Goal: Task Accomplishment & Management: Use online tool/utility

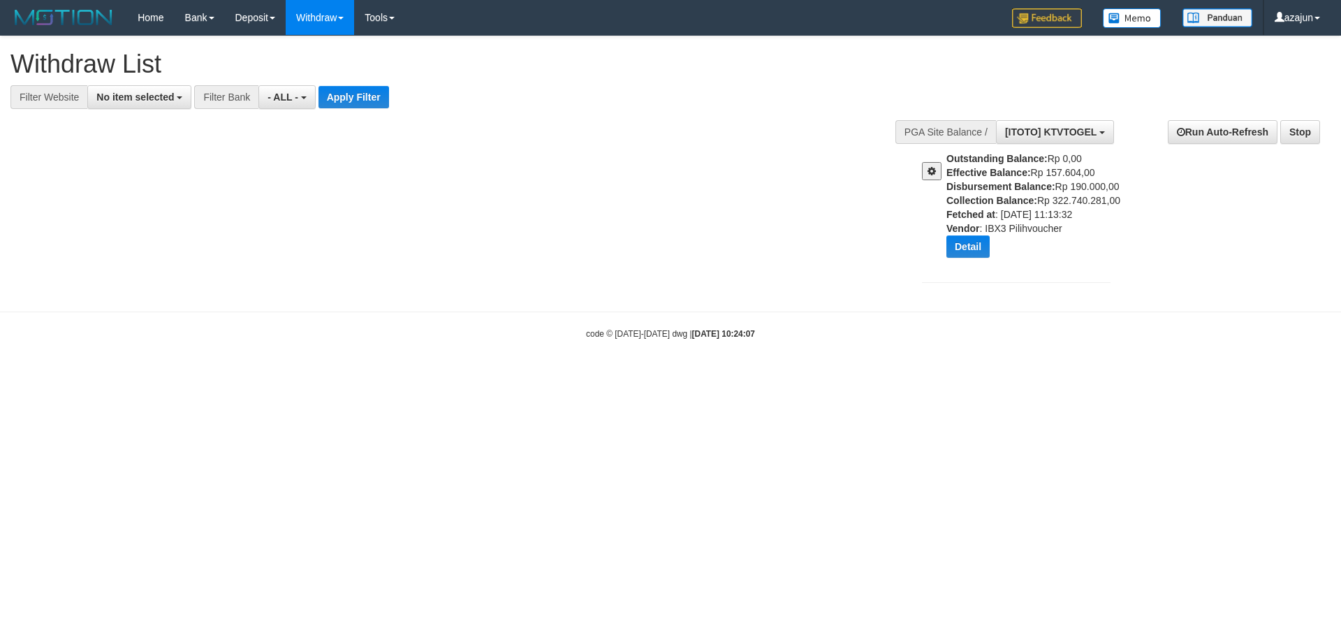
select select
click at [1069, 129] on span "[ITOTO] KTVTOGEL" at bounding box center [1050, 131] width 91 height 11
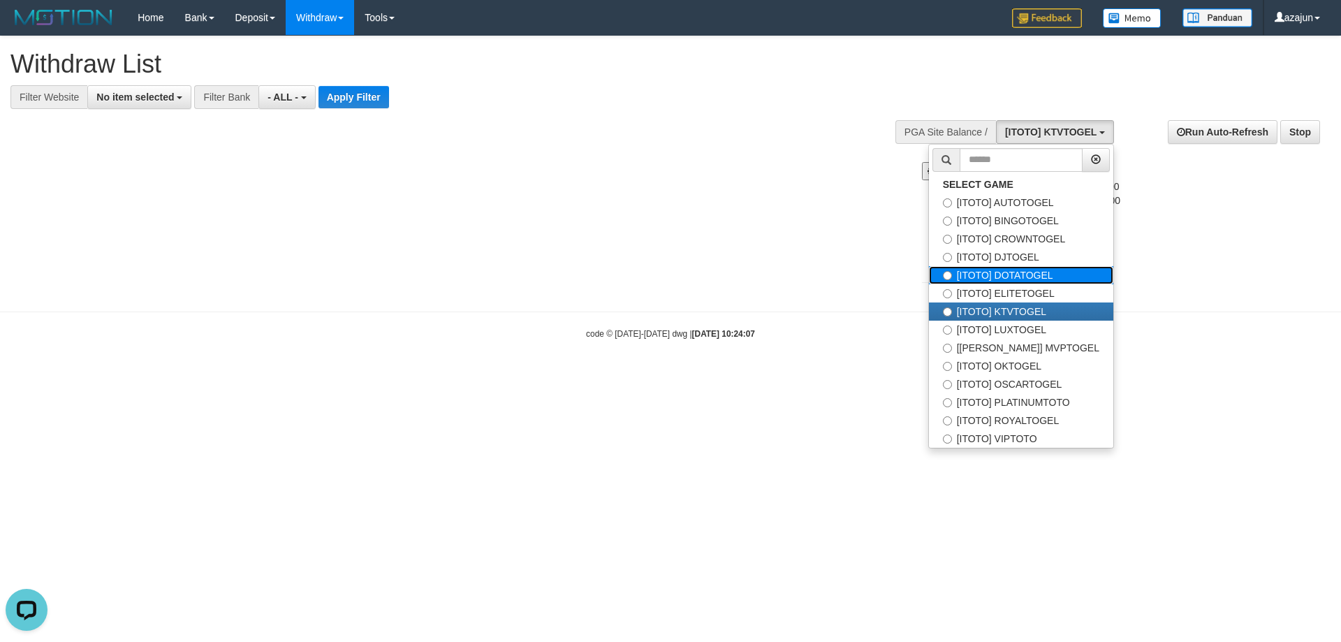
click at [1029, 276] on label "[ITOTO] DOTATOGEL" at bounding box center [1021, 275] width 184 height 18
select select "***"
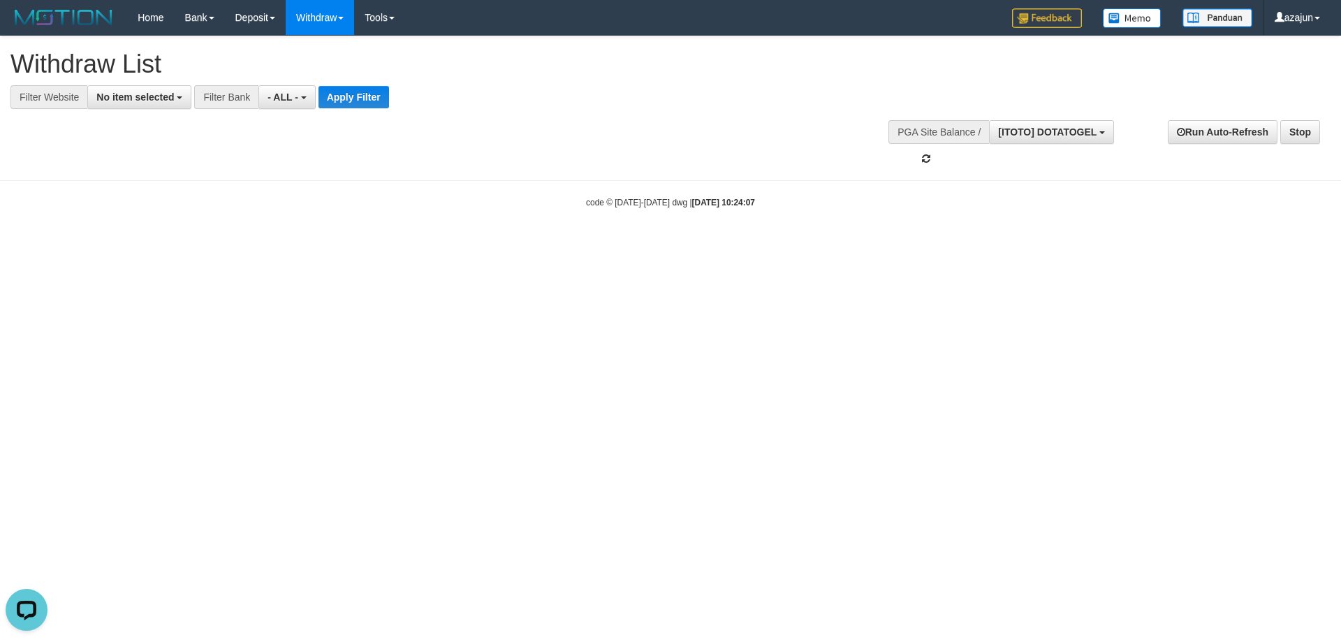
scroll to position [71, 0]
click at [710, 209] on body "Toggle navigation Home Bank Account List Load By Website Group [ITOTO] AUTOTOGE…" at bounding box center [670, 122] width 1341 height 244
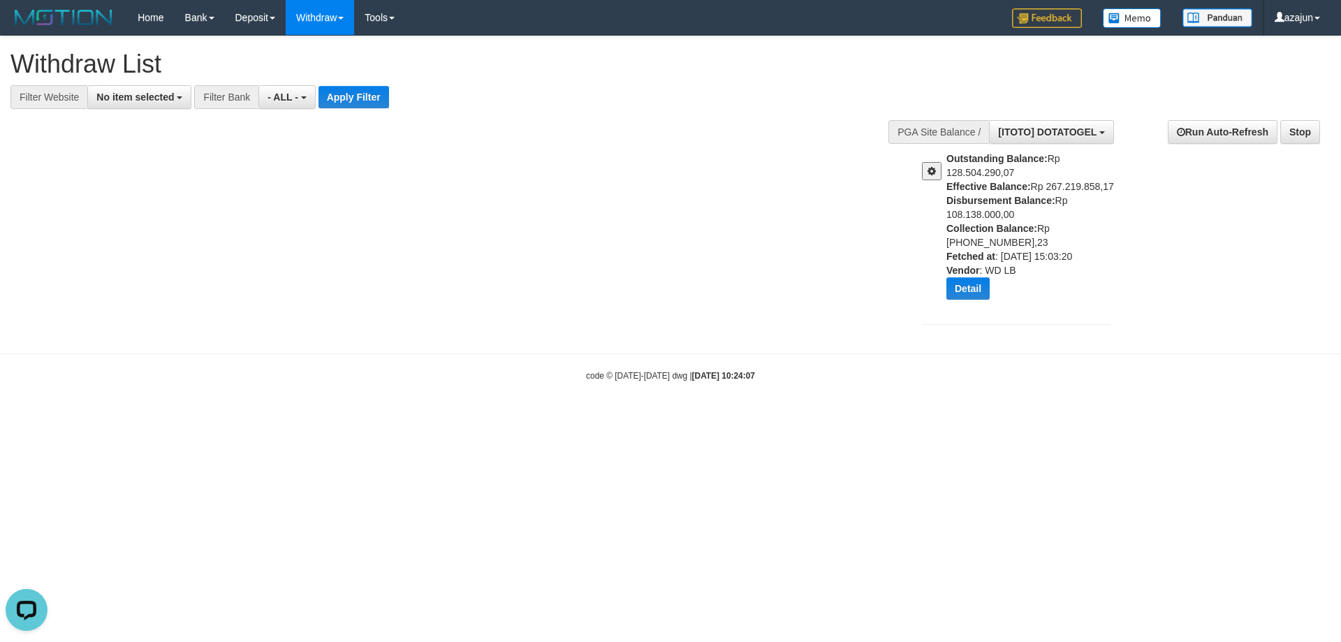
click at [941, 172] on div at bounding box center [928, 166] width 35 height 29
click at [932, 178] on button at bounding box center [932, 171] width 20 height 18
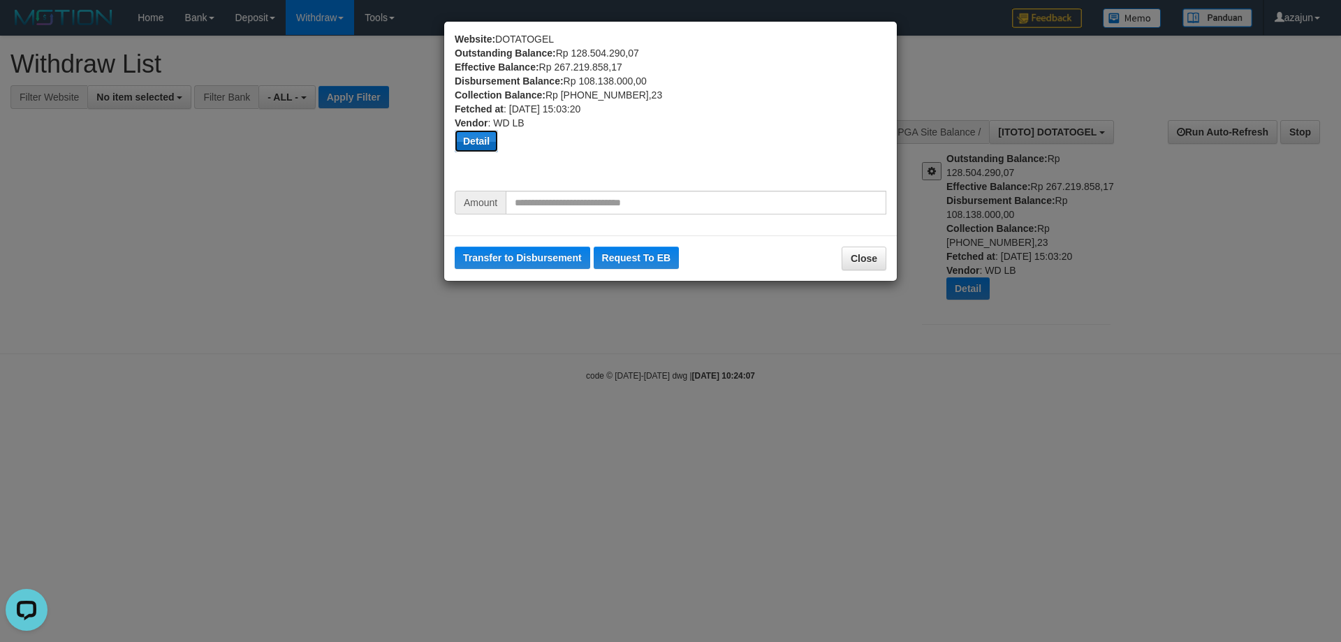
click at [482, 140] on button "Detail" at bounding box center [476, 141] width 43 height 22
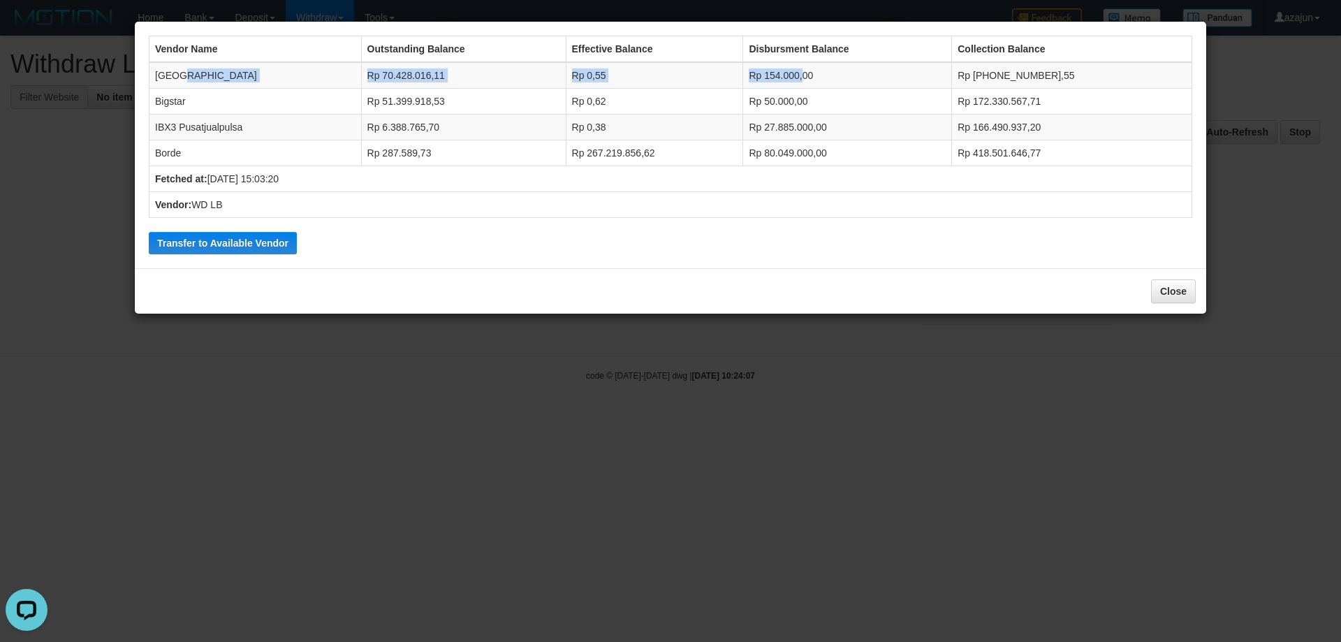
drag, startPoint x: 272, startPoint y: 77, endPoint x: 812, endPoint y: 87, distance: 540.0
click at [812, 87] on tr "Dubai Rp 70.428.016,11 Rp 0,55 Rp 154.000,00 Rp [PHONE_NUMBER],55" at bounding box center [670, 75] width 1043 height 27
click at [264, 236] on button "Transfer to Available Vendor" at bounding box center [223, 243] width 148 height 22
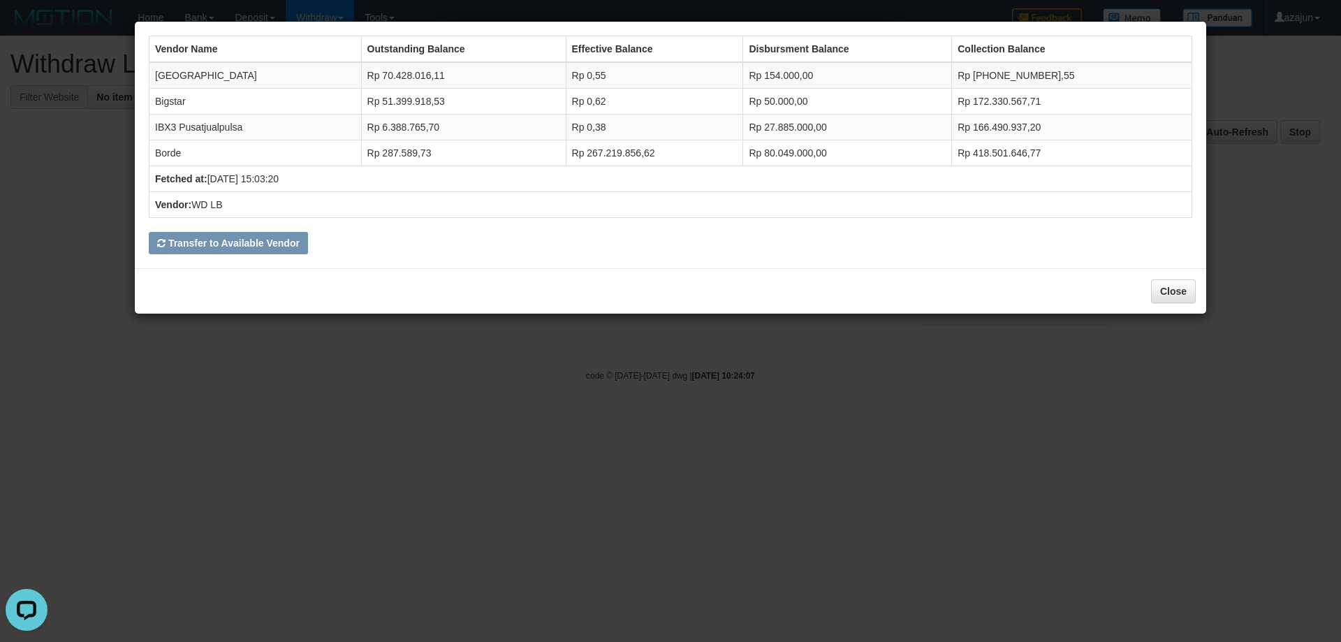
click at [643, 376] on div "Vendor Name Outstanding Balance Effective Balance Disbursment Balance Collectio…" at bounding box center [670, 321] width 1341 height 642
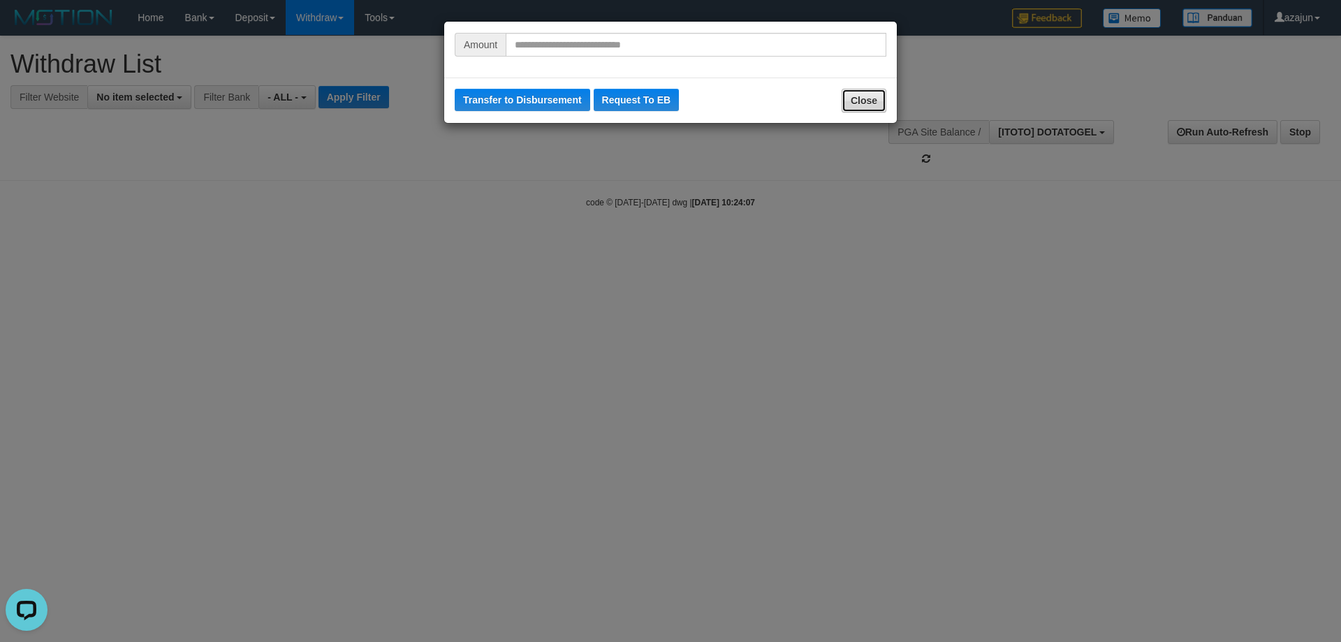
click at [865, 97] on button "Close" at bounding box center [864, 101] width 45 height 24
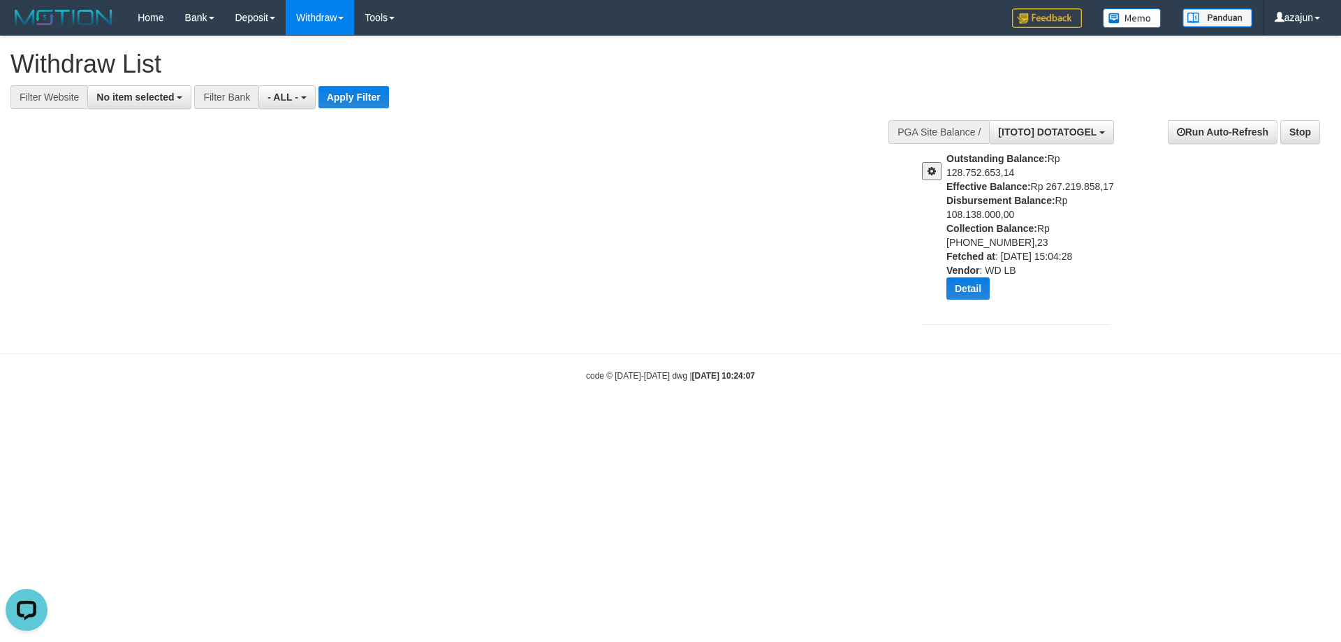
click at [934, 173] on span at bounding box center [931, 171] width 8 height 10
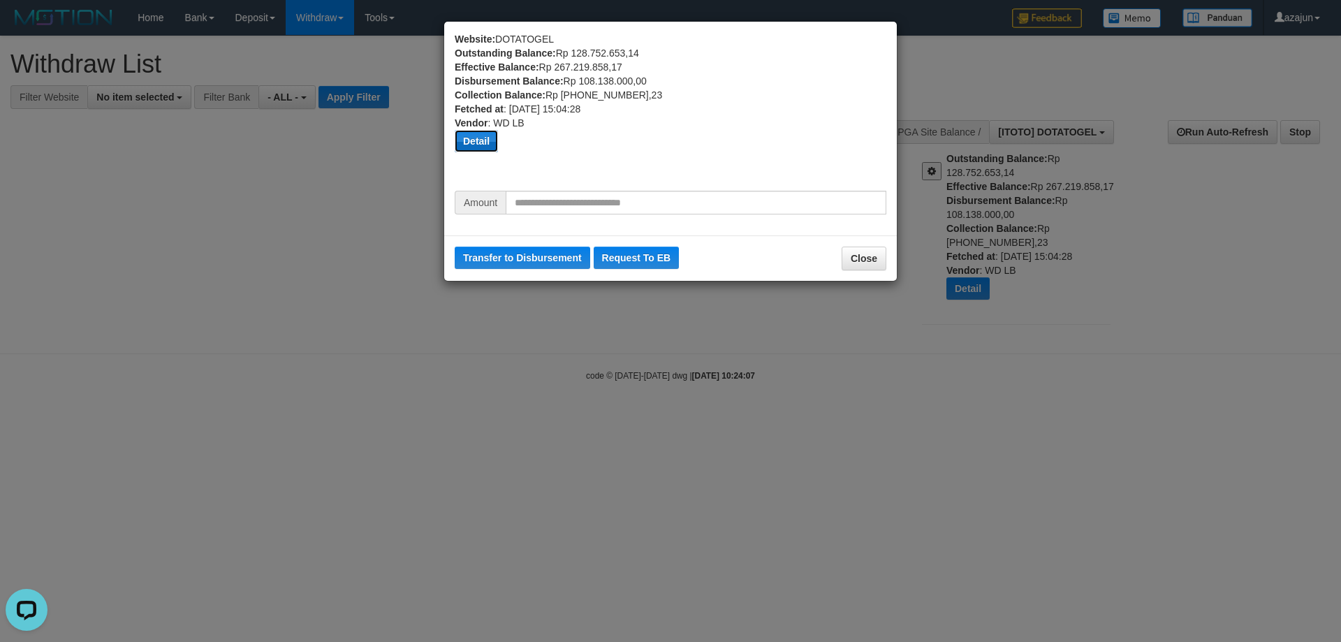
click at [490, 145] on button "Detail" at bounding box center [476, 141] width 43 height 22
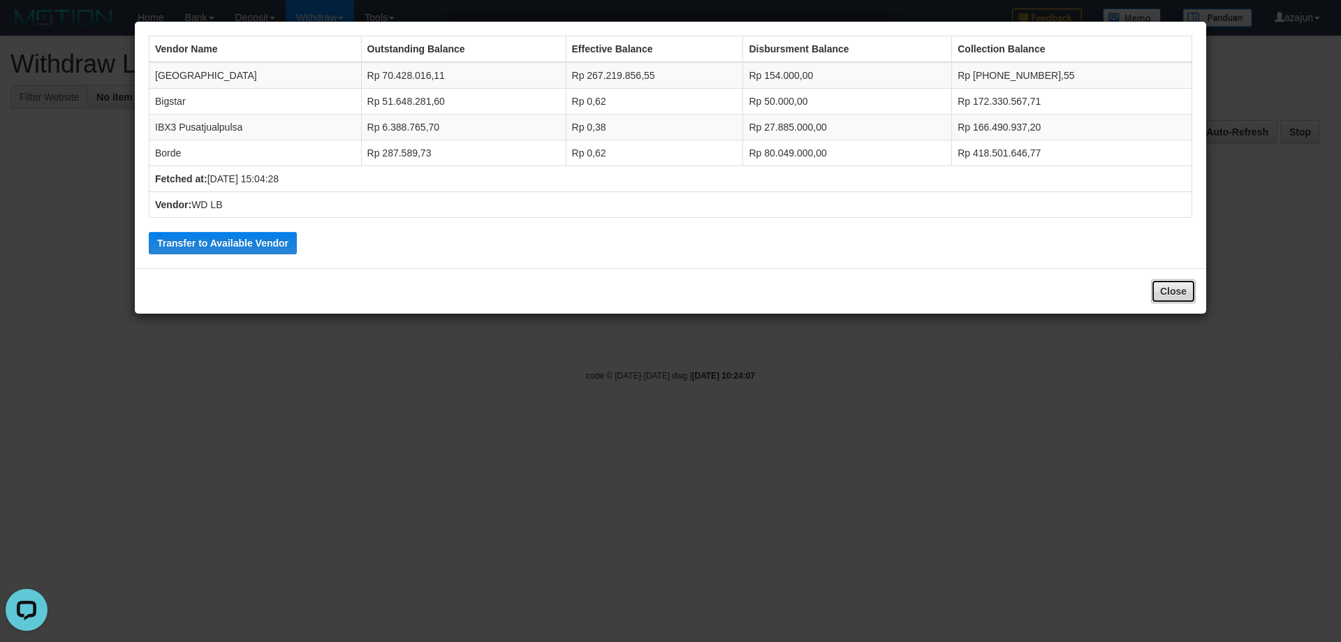
click at [1175, 290] on button "Close" at bounding box center [1173, 291] width 45 height 24
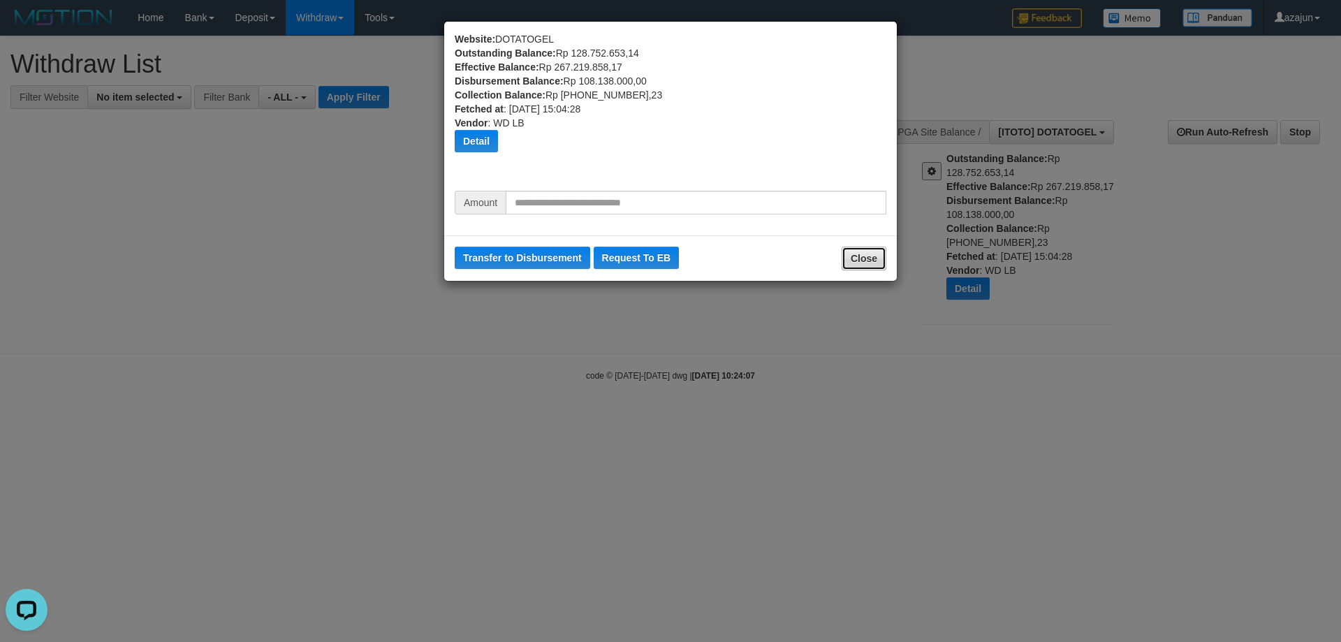
click at [868, 261] on button "Close" at bounding box center [864, 259] width 45 height 24
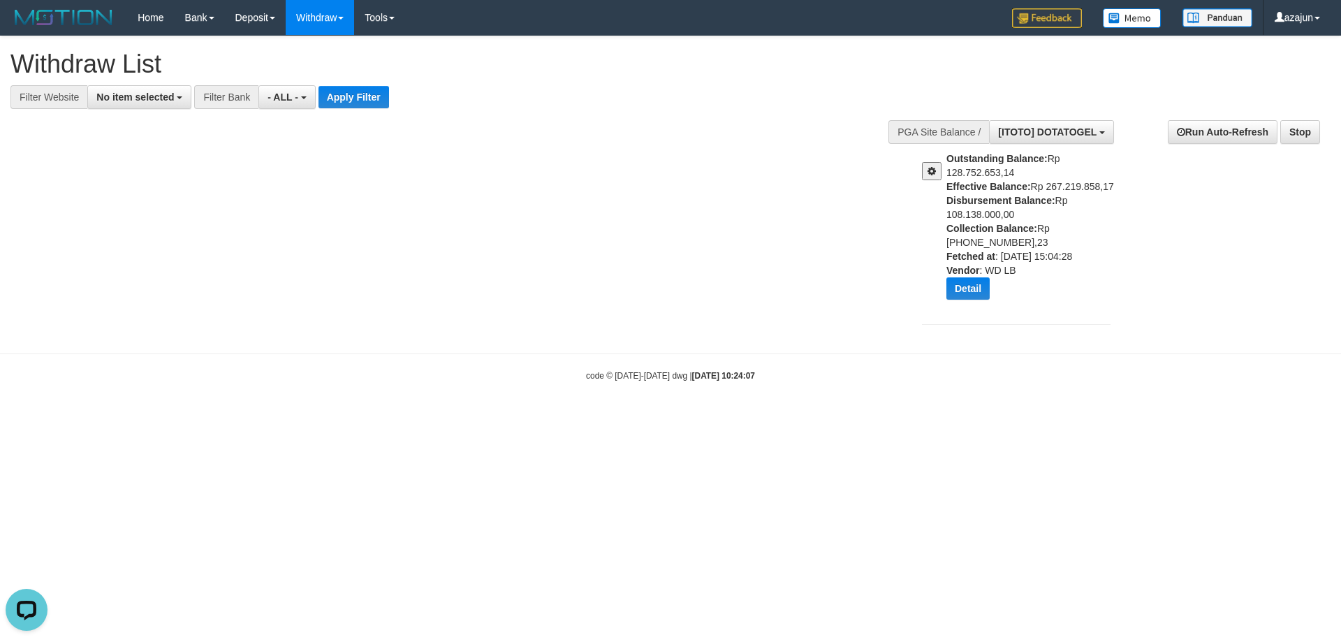
click at [937, 168] on button at bounding box center [932, 171] width 20 height 18
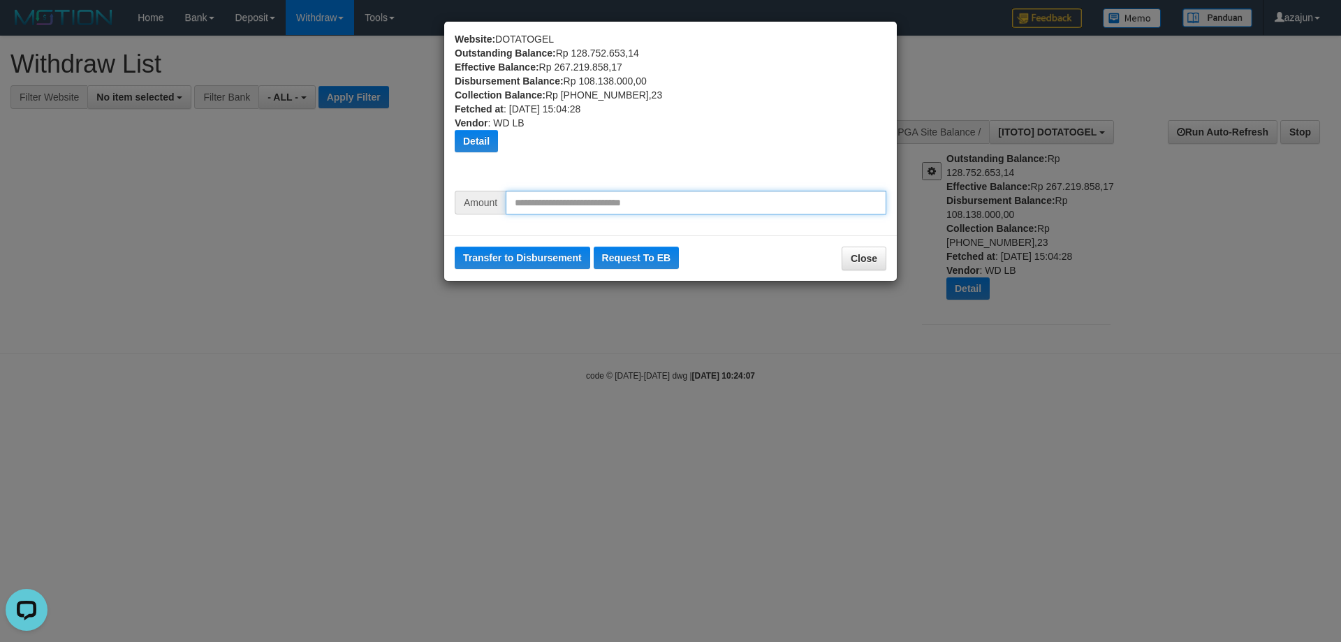
click at [561, 207] on input "text" at bounding box center [696, 203] width 381 height 24
type input "********"
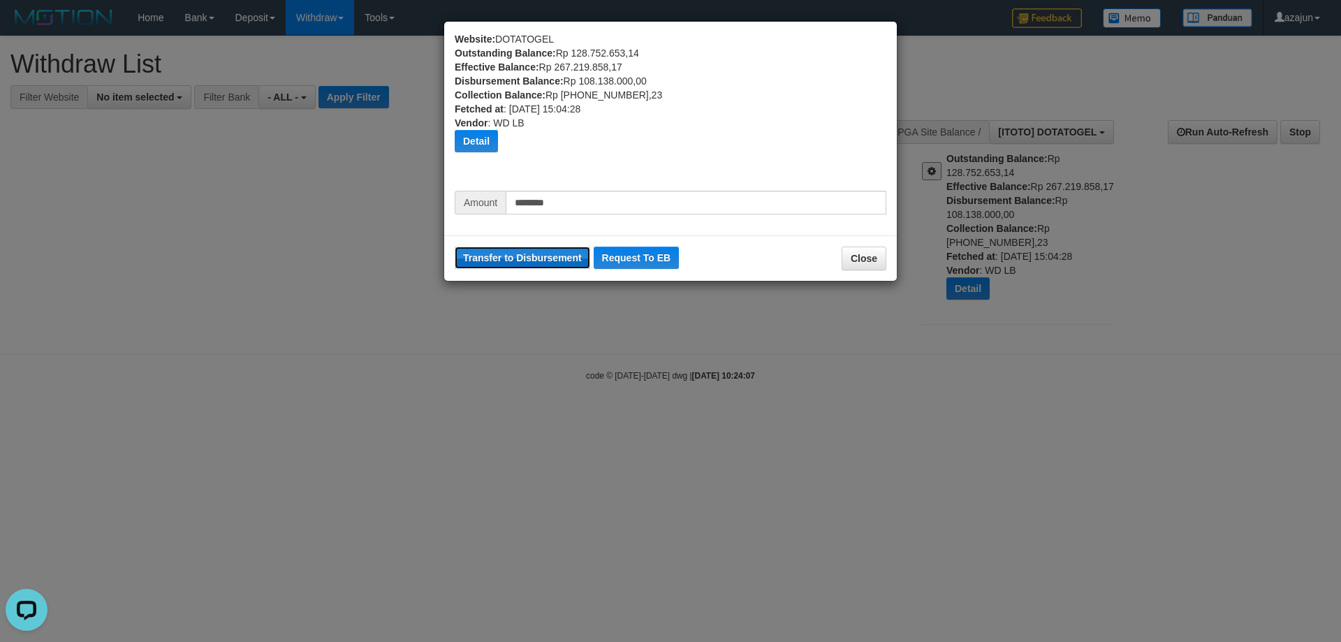
click at [538, 249] on button "Transfer to Disbursement" at bounding box center [522, 258] width 135 height 22
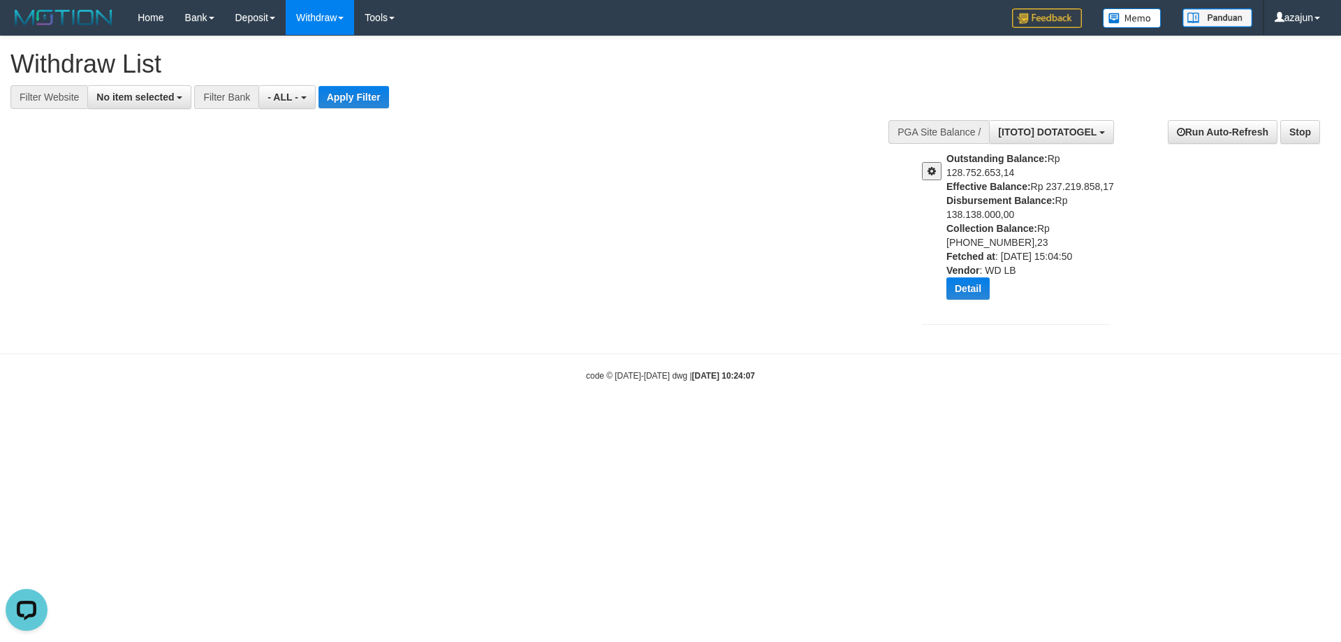
click at [930, 176] on button at bounding box center [932, 171] width 20 height 18
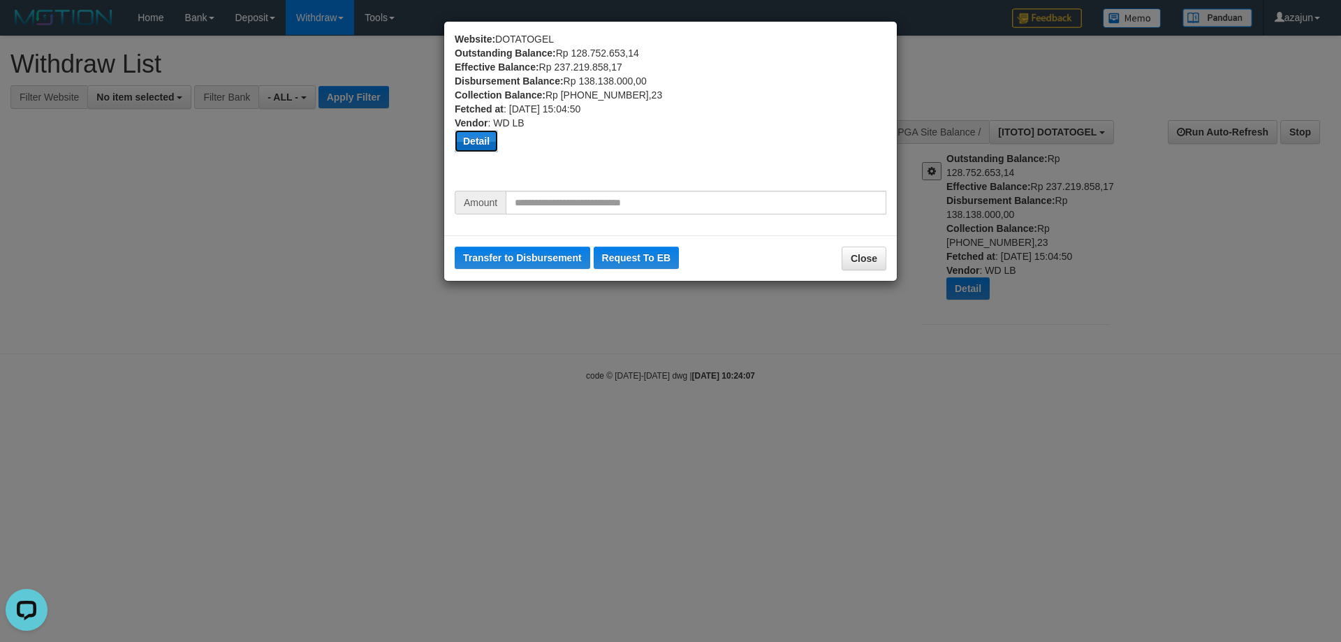
click at [484, 149] on button "Detail" at bounding box center [476, 141] width 43 height 22
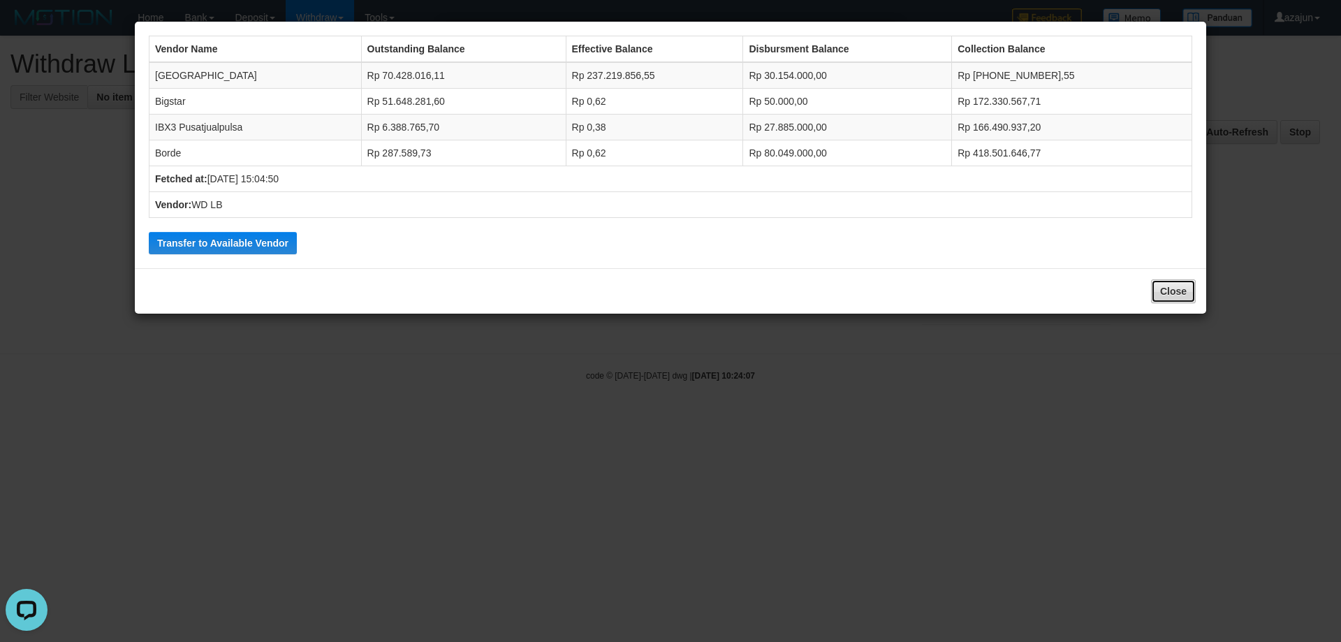
click at [1159, 292] on button "Close" at bounding box center [1173, 291] width 45 height 24
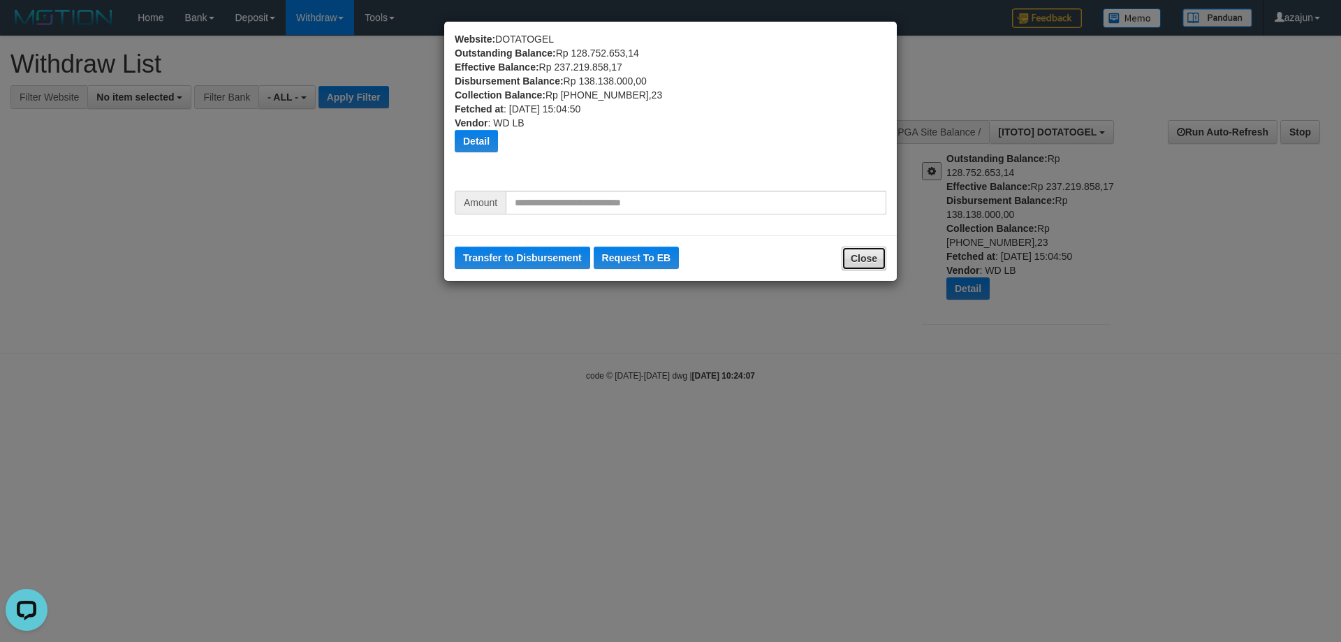
click at [872, 260] on button "Close" at bounding box center [864, 259] width 45 height 24
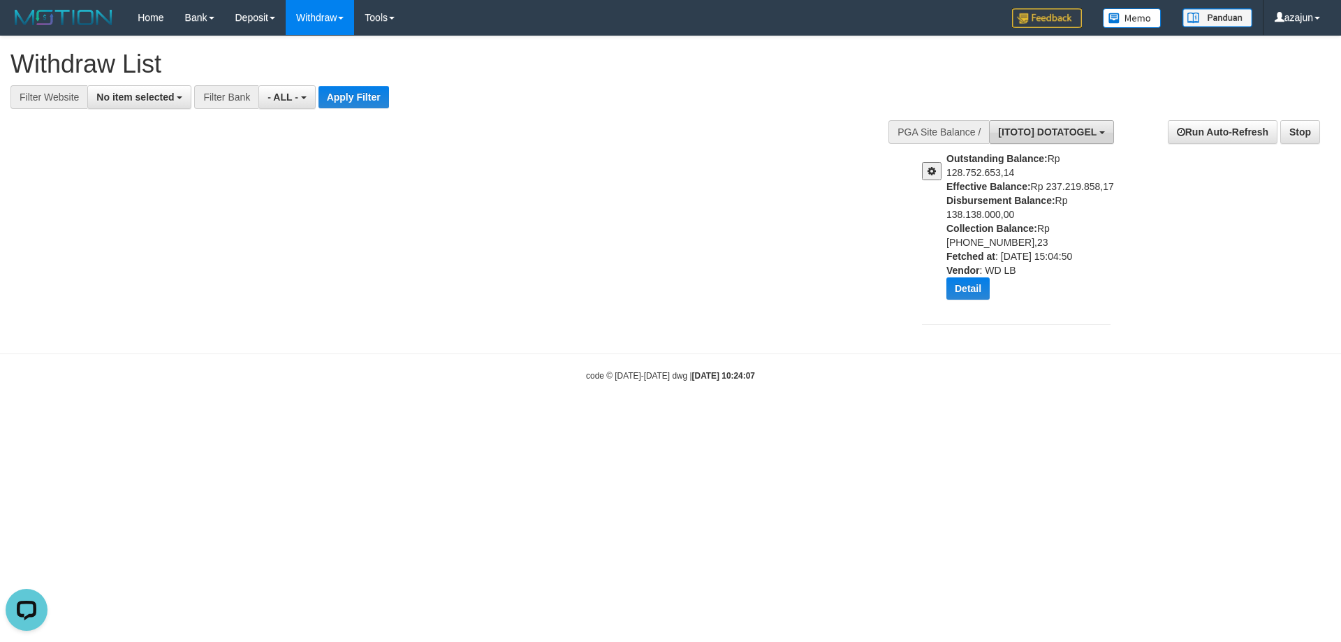
click at [1080, 133] on span "[ITOTO] DOTATOGEL" at bounding box center [1047, 131] width 98 height 11
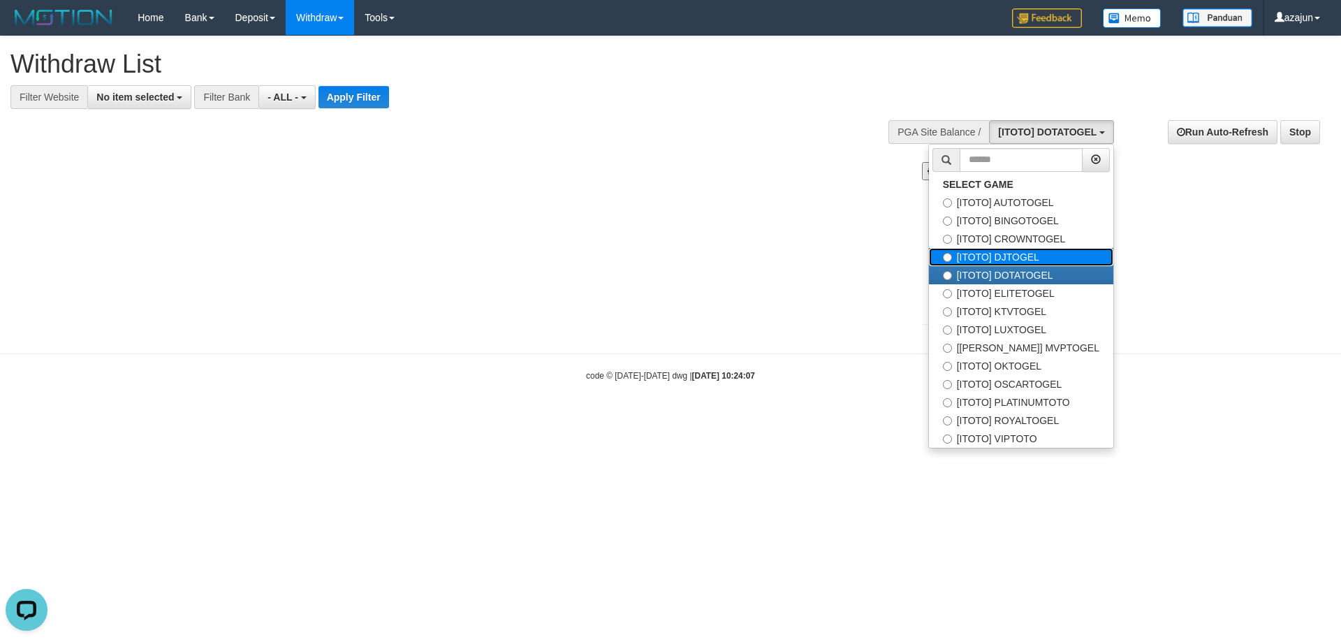
click at [1031, 259] on label "[ITOTO] DJTOGEL" at bounding box center [1021, 257] width 184 height 18
select select "***"
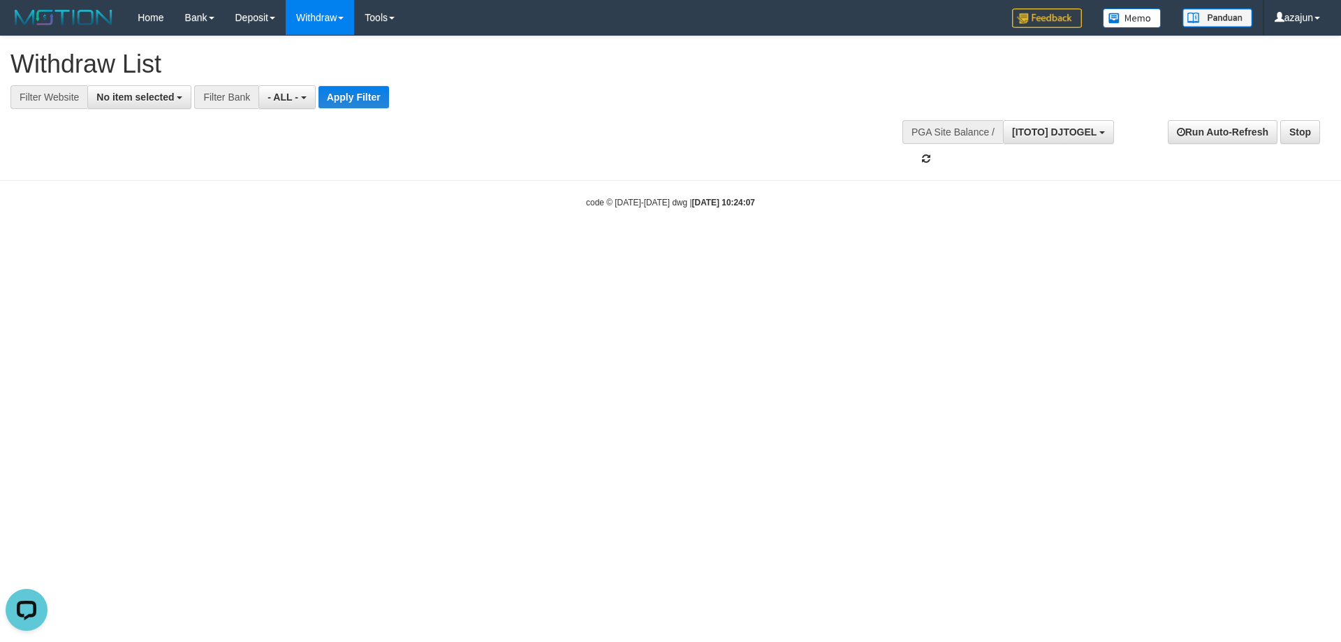
click at [879, 244] on html "Toggle navigation Home Bank Account List Load By Website Group [ITOTO] AUTOTOGE…" at bounding box center [670, 122] width 1341 height 244
click at [543, 244] on html "Toggle navigation Home Bank Account List Load By Website Group [ITOTO] AUTOTOGE…" at bounding box center [670, 122] width 1341 height 244
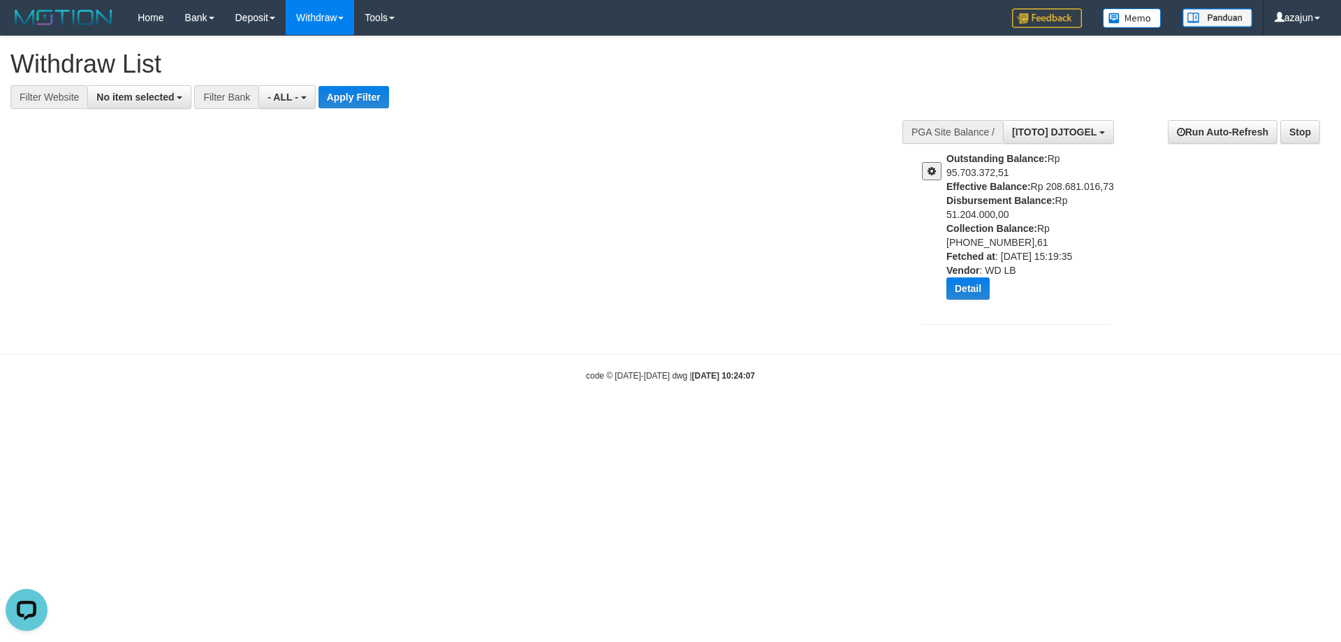
click at [927, 171] on span at bounding box center [931, 171] width 8 height 10
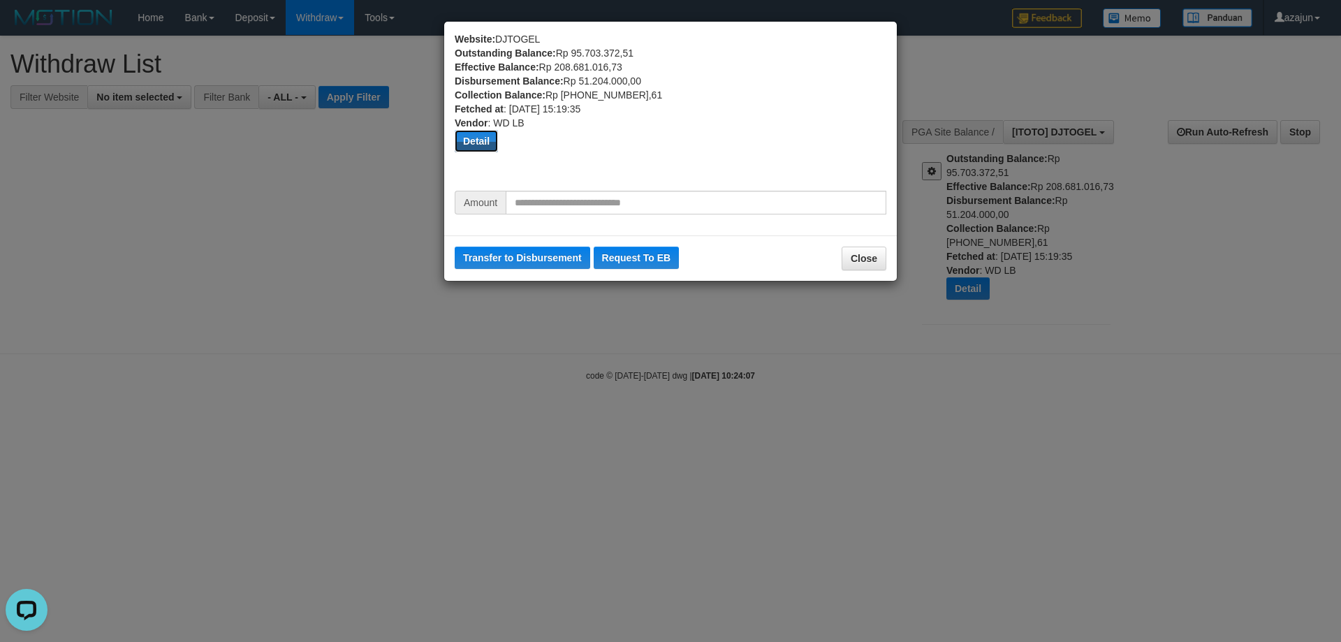
drag, startPoint x: 482, startPoint y: 144, endPoint x: 520, endPoint y: 139, distance: 38.7
click at [485, 142] on button "Detail" at bounding box center [476, 141] width 43 height 22
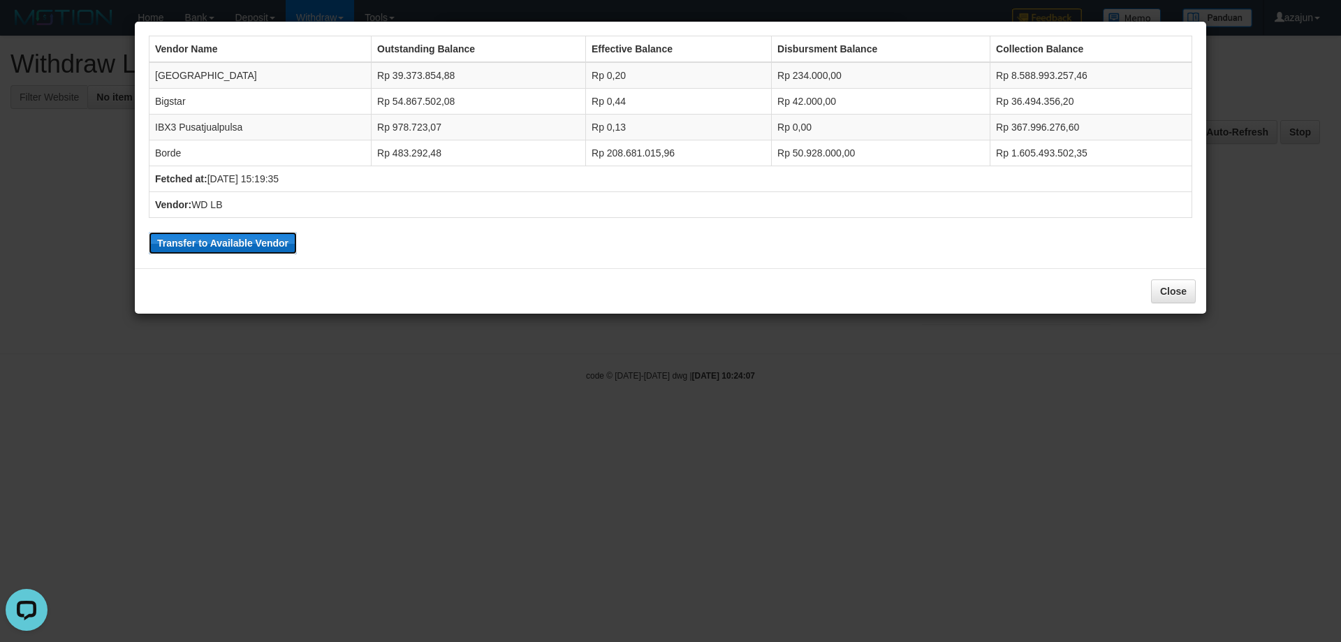
click at [260, 240] on button "Transfer to Available Vendor" at bounding box center [223, 243] width 148 height 22
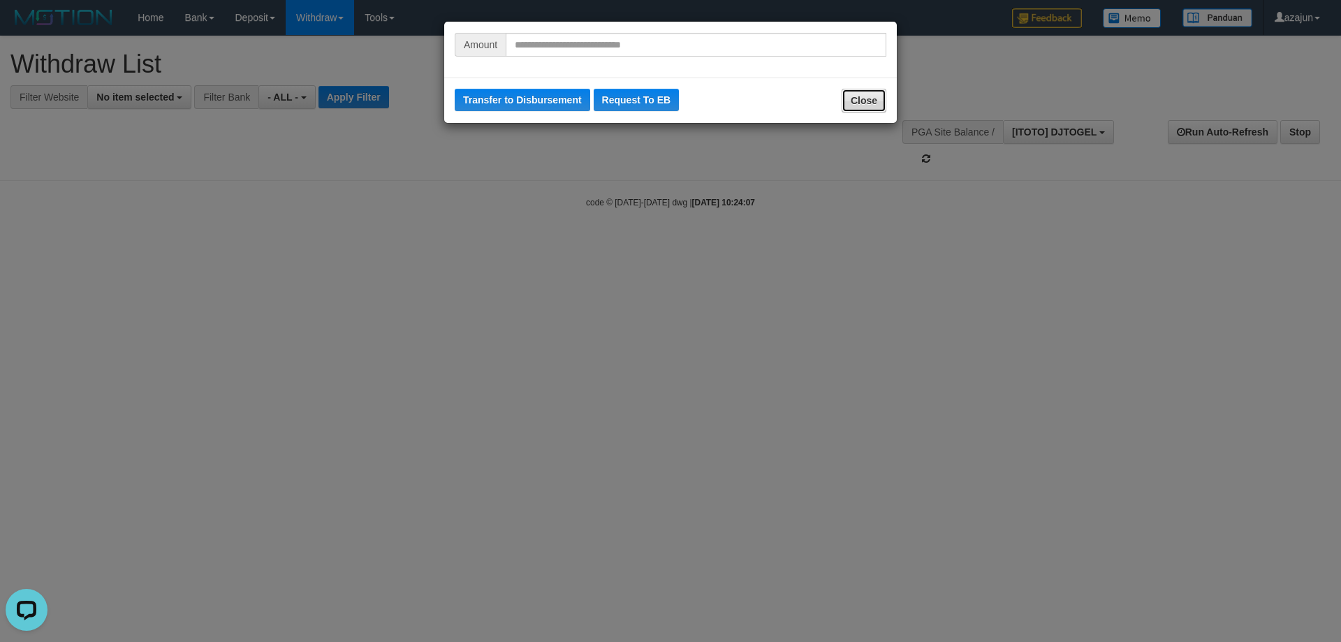
click at [858, 99] on button "Close" at bounding box center [864, 101] width 45 height 24
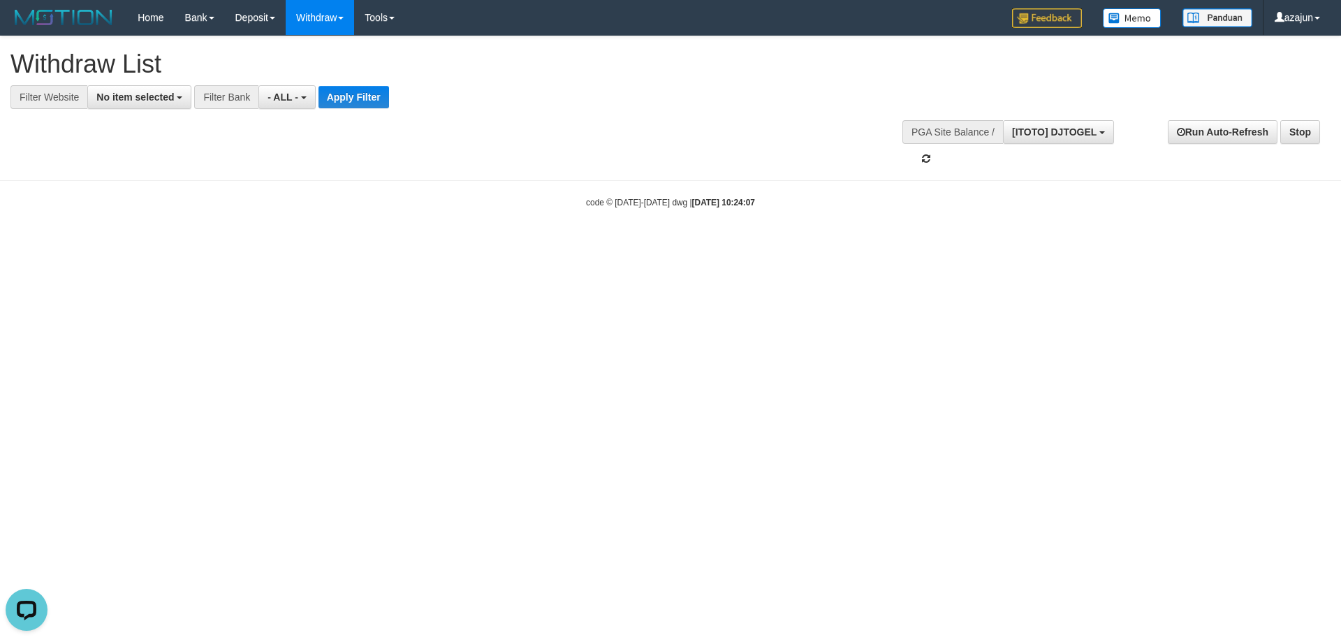
click at [731, 244] on html "Toggle navigation Home Bank Account List Load By Website Group [ITOTO] AUTOTOGE…" at bounding box center [670, 122] width 1341 height 244
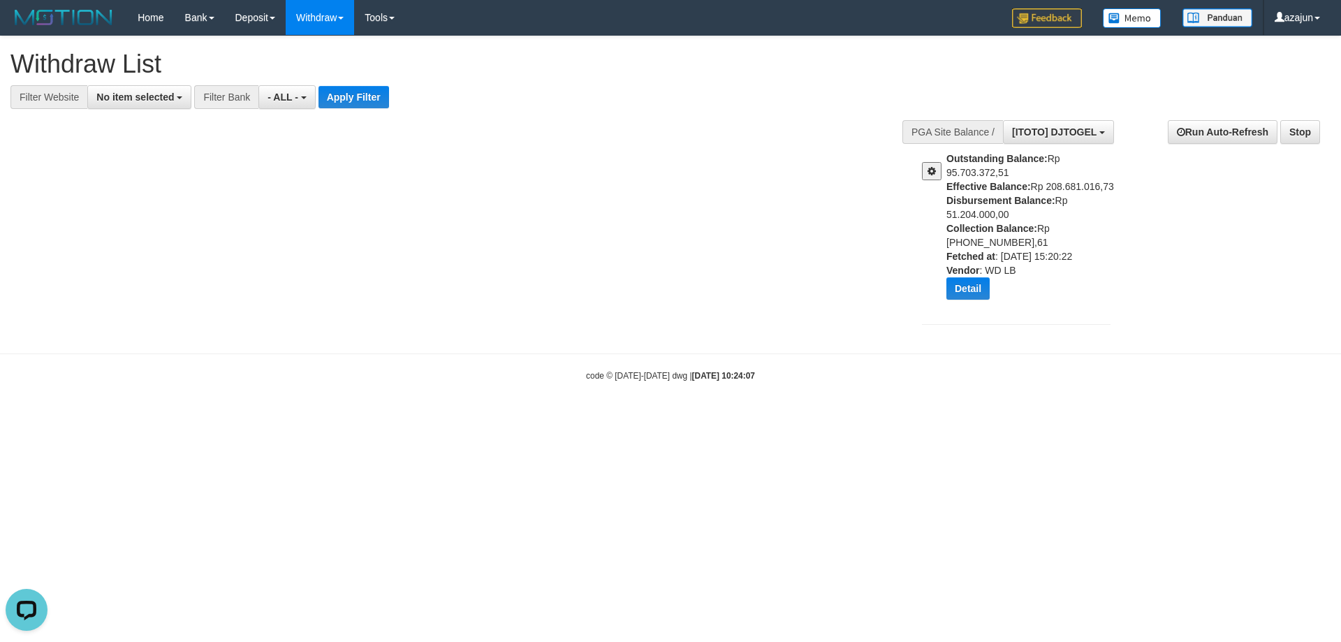
click at [935, 171] on span at bounding box center [931, 171] width 8 height 10
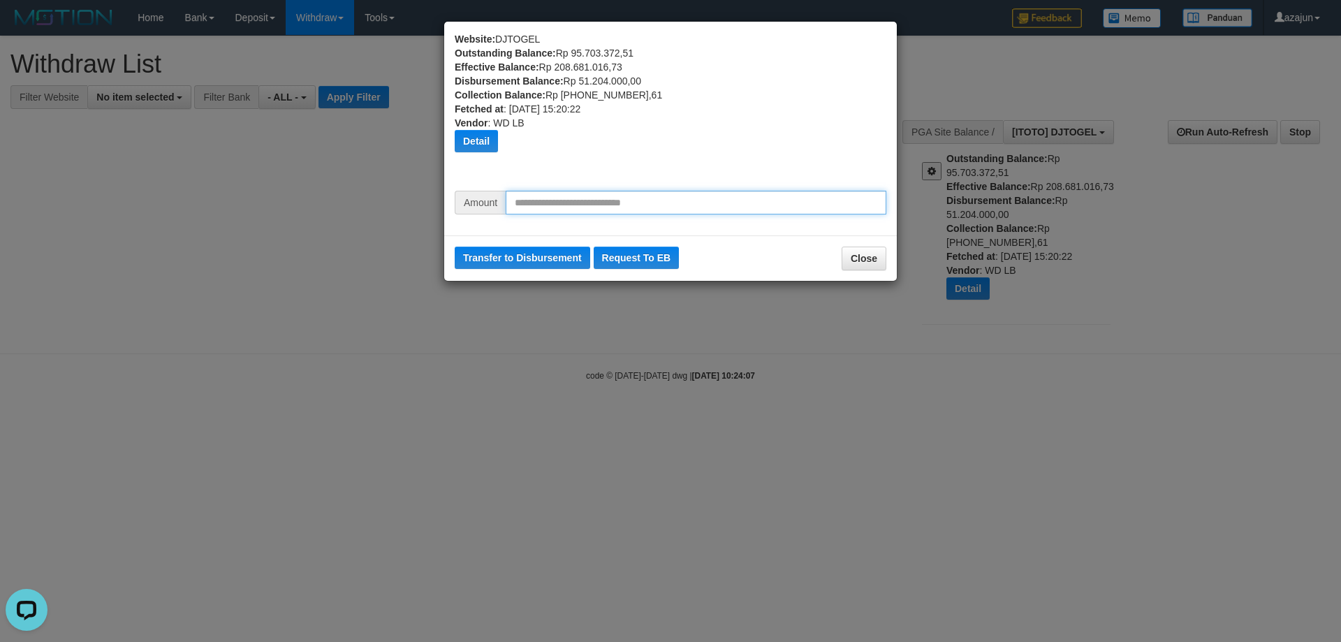
click at [556, 194] on input "text" at bounding box center [696, 203] width 381 height 24
click at [564, 201] on input "text" at bounding box center [696, 203] width 381 height 24
type input "********"
click at [453, 128] on div "Website: DJTOGEL Outstanding Balance: Rp 95.703.372,51 Effective Balance: Rp 20…" at bounding box center [670, 111] width 453 height 159
click at [481, 129] on div "Website: DJTOGEL Outstanding Balance: Rp 95.703.372,51 Effective Balance: Rp 20…" at bounding box center [671, 111] width 432 height 159
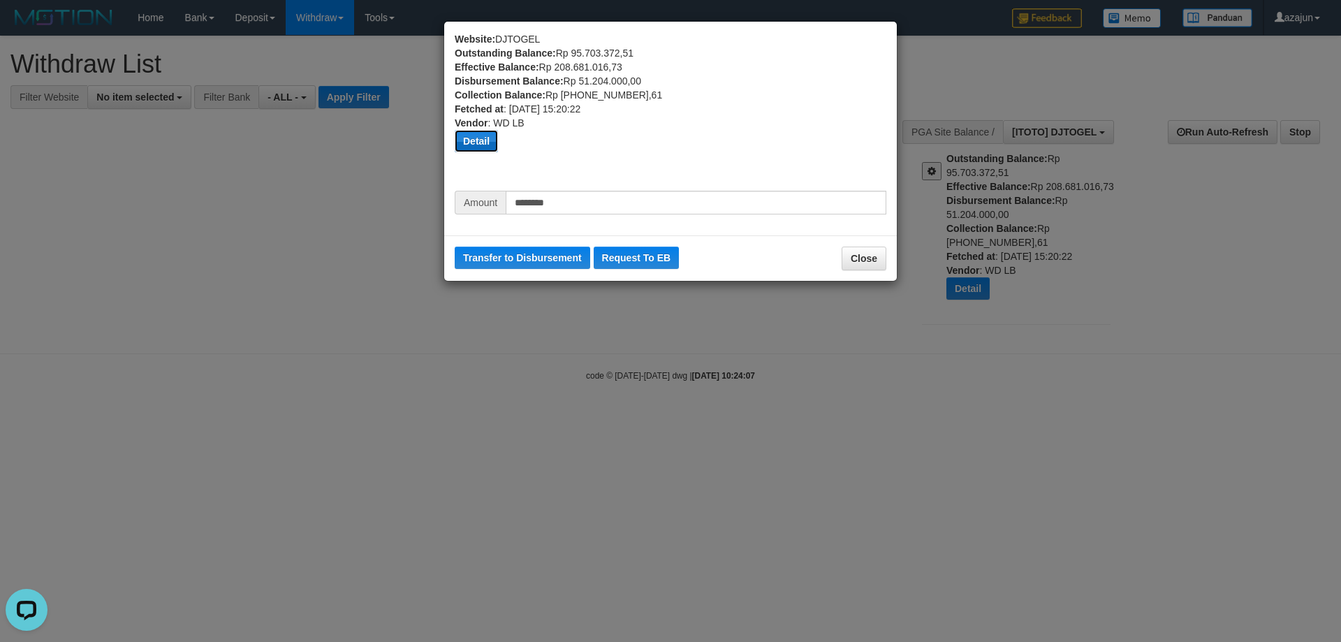
click at [475, 137] on button "Detail" at bounding box center [476, 141] width 43 height 22
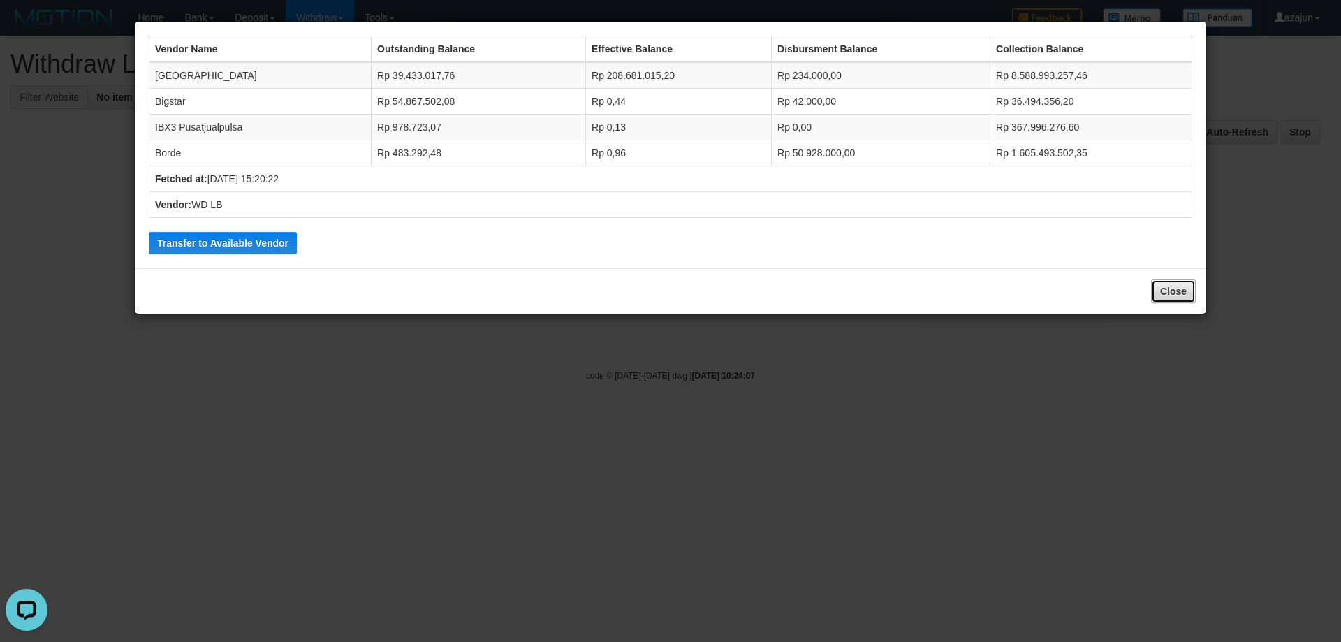
click at [1170, 292] on button "Close" at bounding box center [1173, 291] width 45 height 24
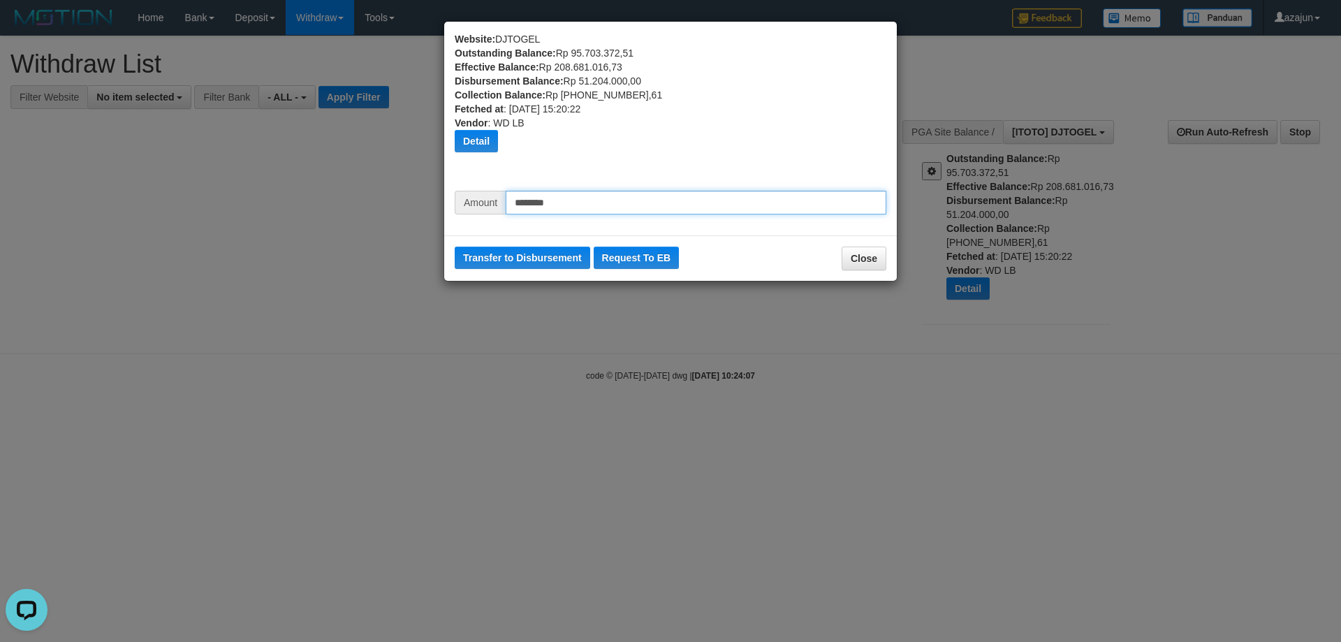
drag, startPoint x: 528, startPoint y: 209, endPoint x: 542, endPoint y: 213, distance: 14.6
click at [542, 213] on input "********" at bounding box center [696, 203] width 381 height 24
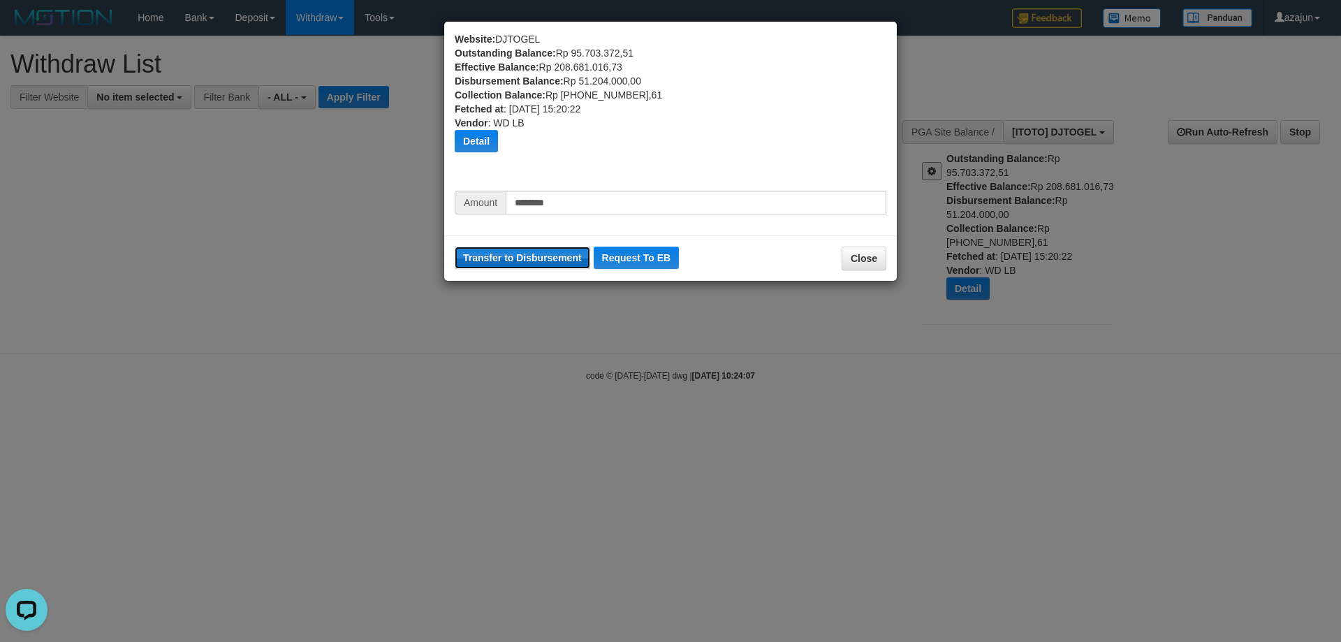
click at [544, 255] on button "Transfer to Disbursement" at bounding box center [522, 258] width 135 height 22
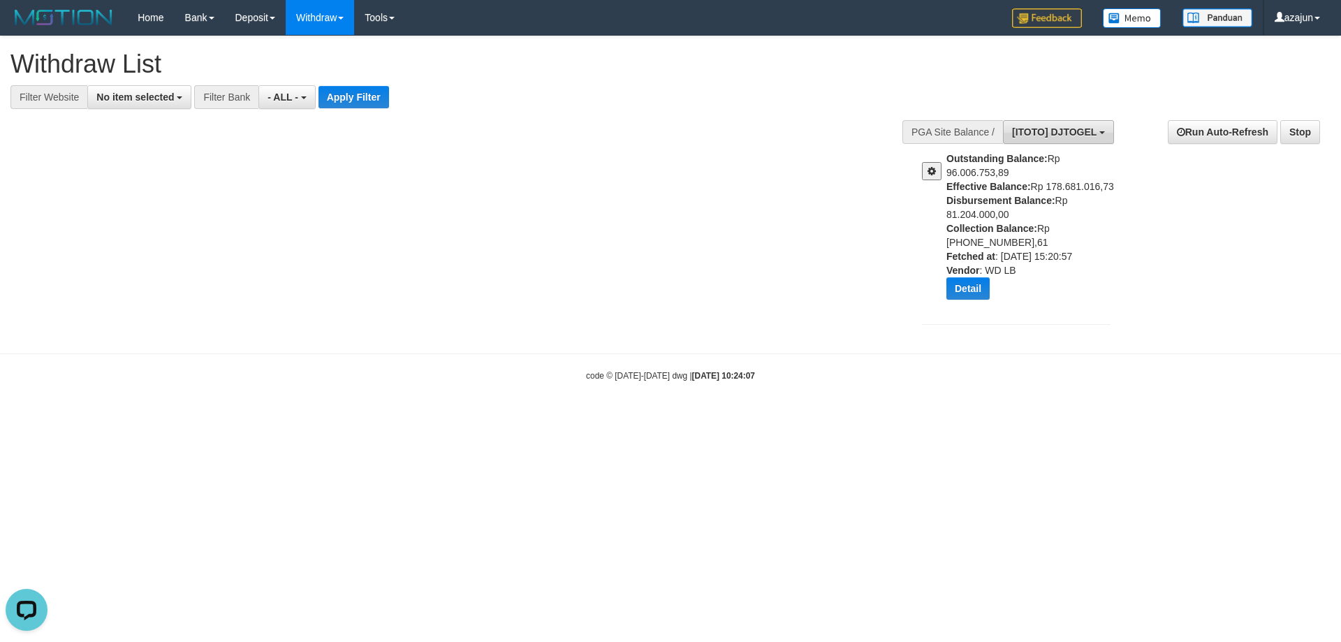
click at [1039, 142] on button "[ITOTO] DJTOGEL" at bounding box center [1058, 132] width 111 height 24
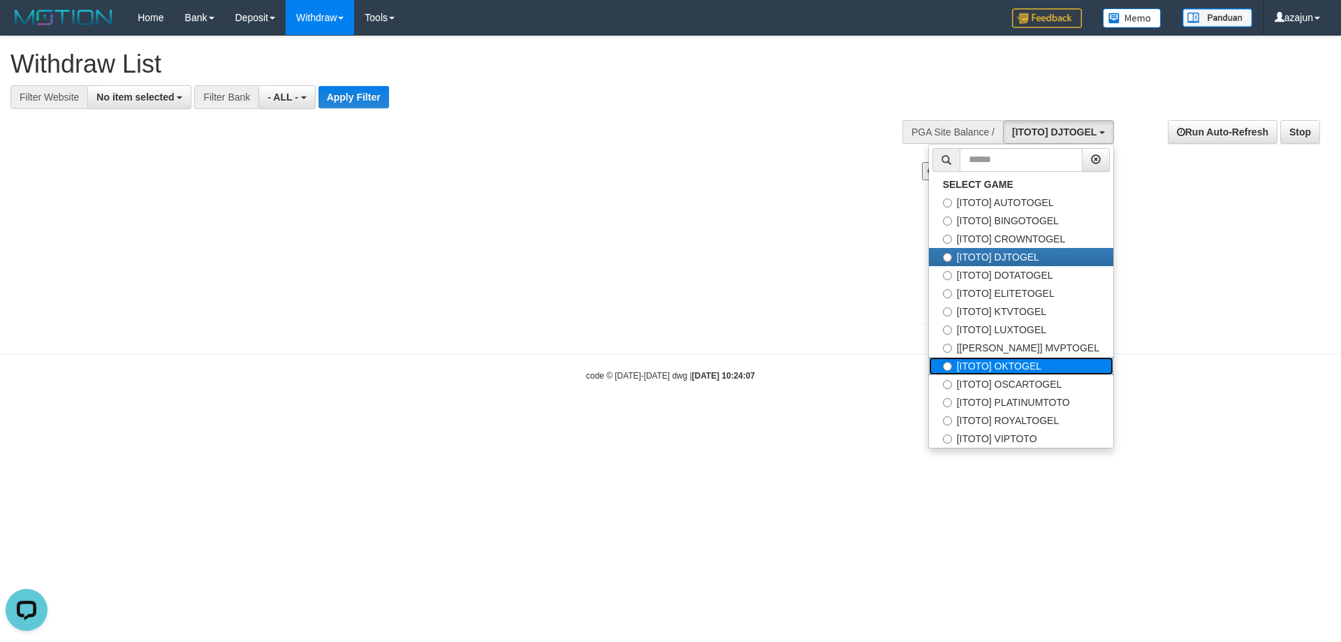
click at [1020, 365] on label "[ITOTO] OKTOGEL" at bounding box center [1021, 366] width 184 height 18
select select "***"
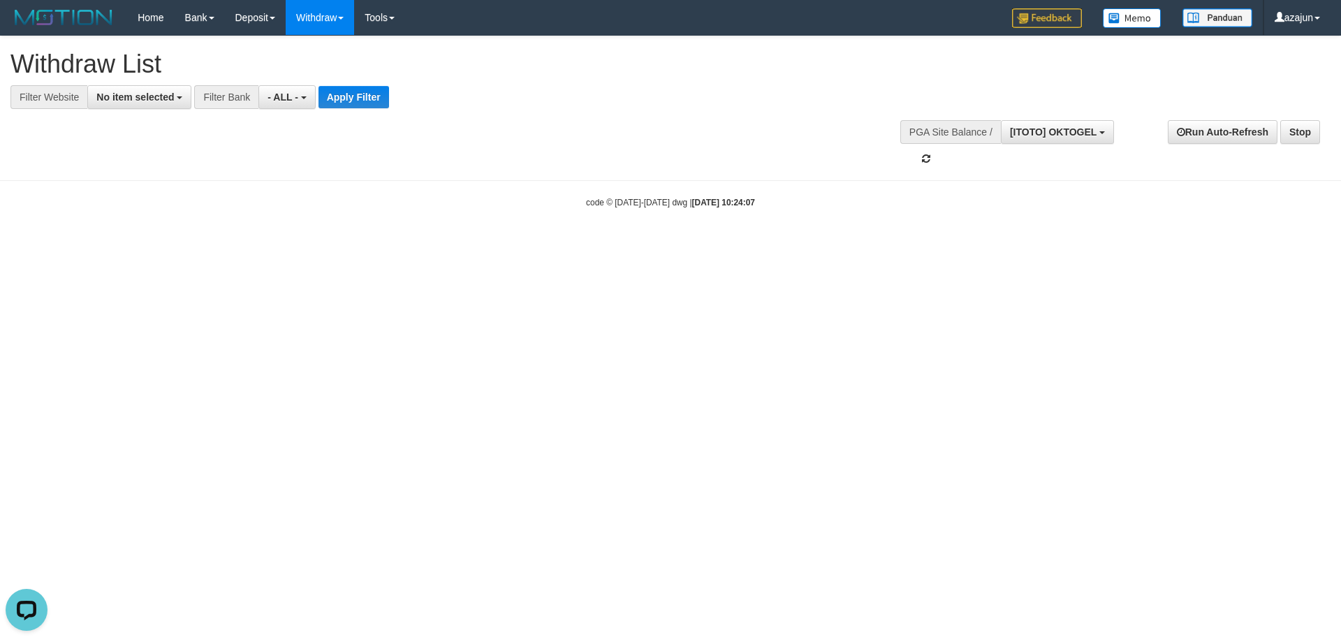
click at [857, 244] on html "Toggle navigation Home Bank Account List Load By Website Group [ITOTO] AUTOTOGE…" at bounding box center [670, 122] width 1341 height 244
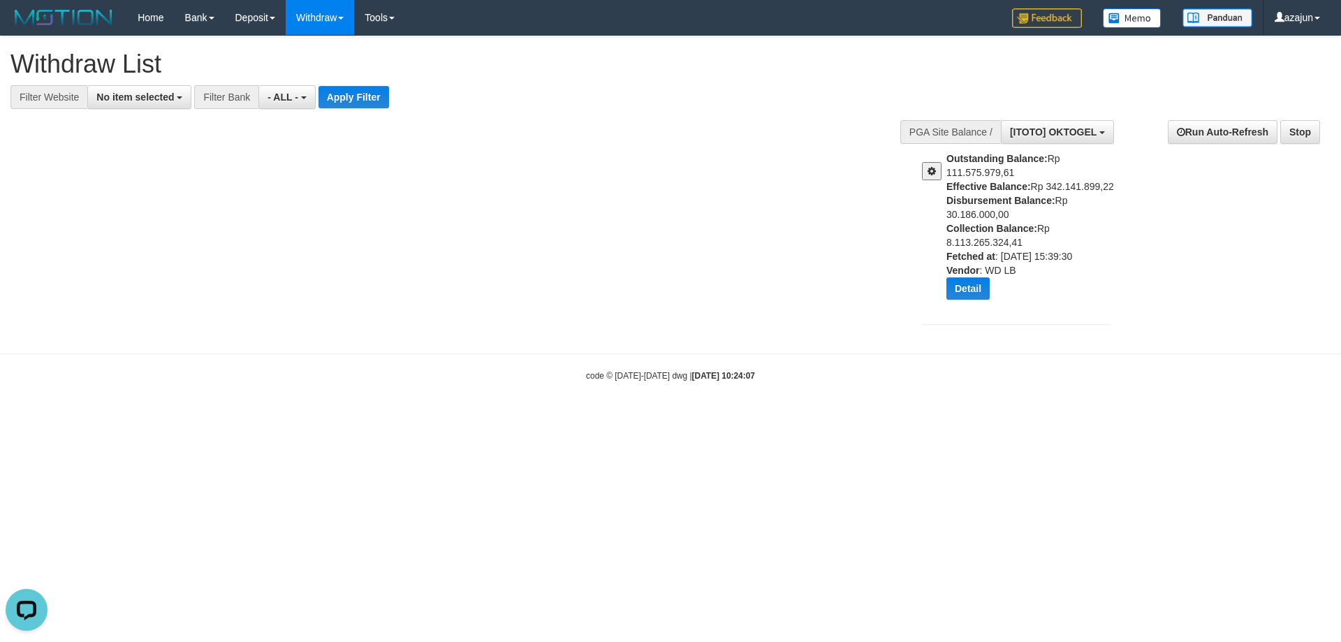
click at [934, 179] on button at bounding box center [932, 171] width 20 height 18
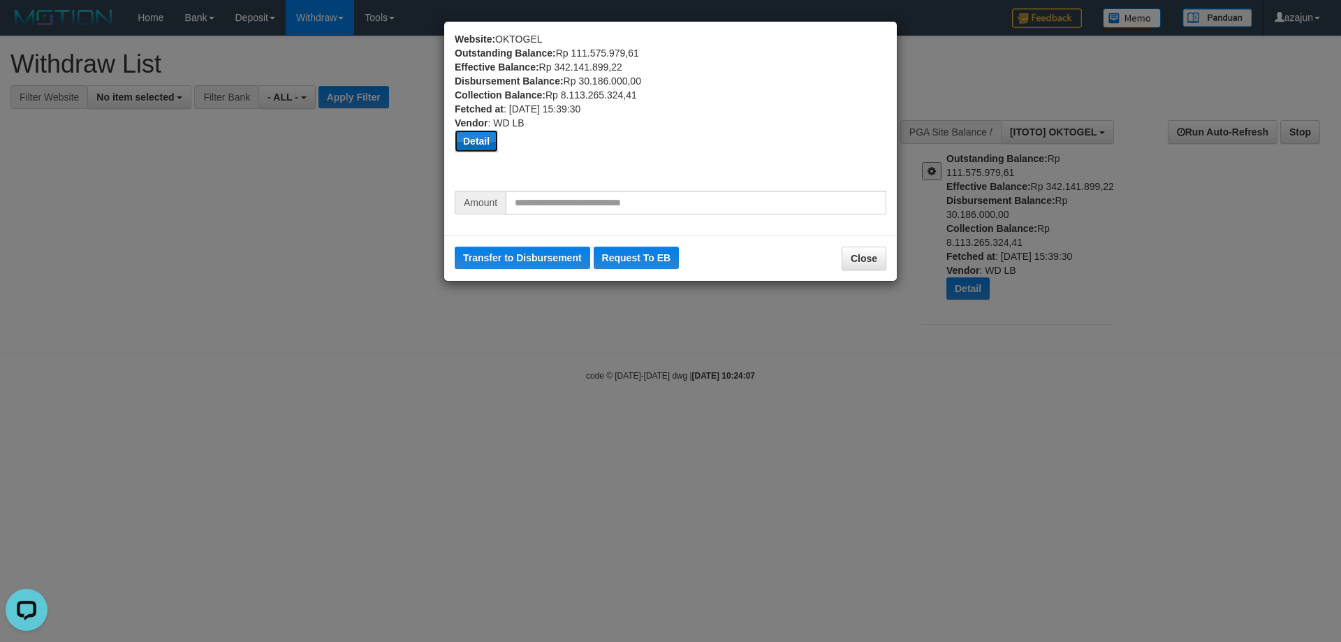
click at [490, 147] on button "Detail" at bounding box center [476, 141] width 43 height 22
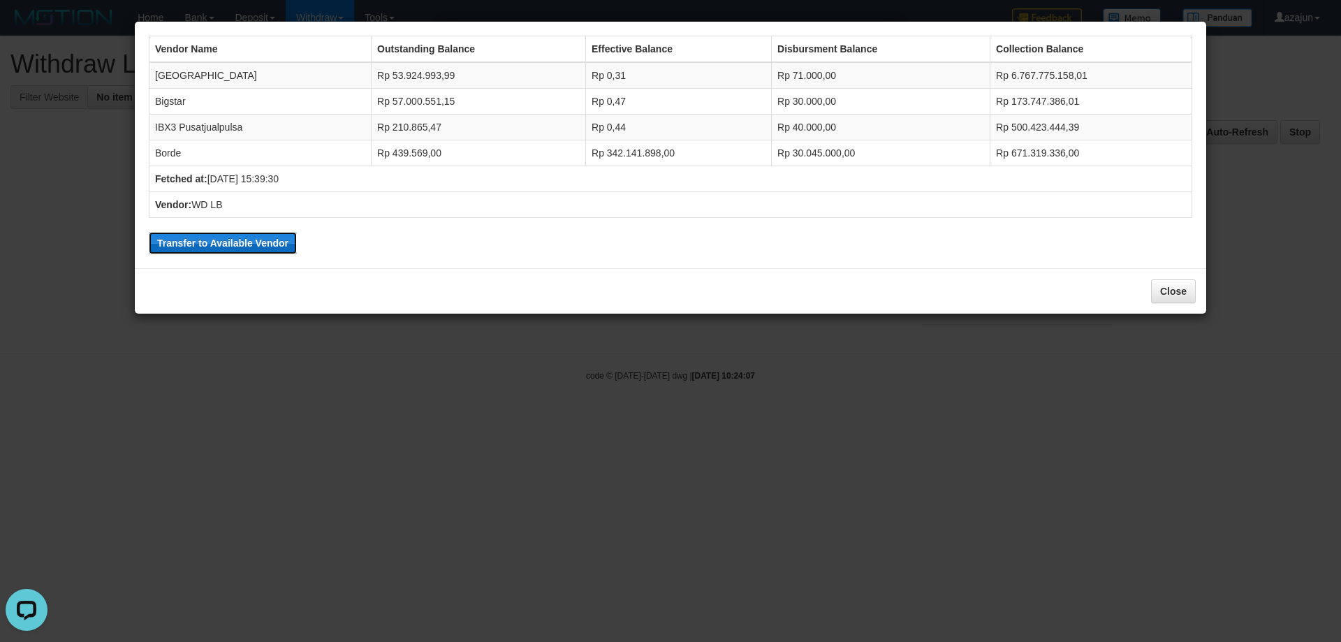
click at [259, 237] on button "Transfer to Available Vendor" at bounding box center [223, 243] width 148 height 22
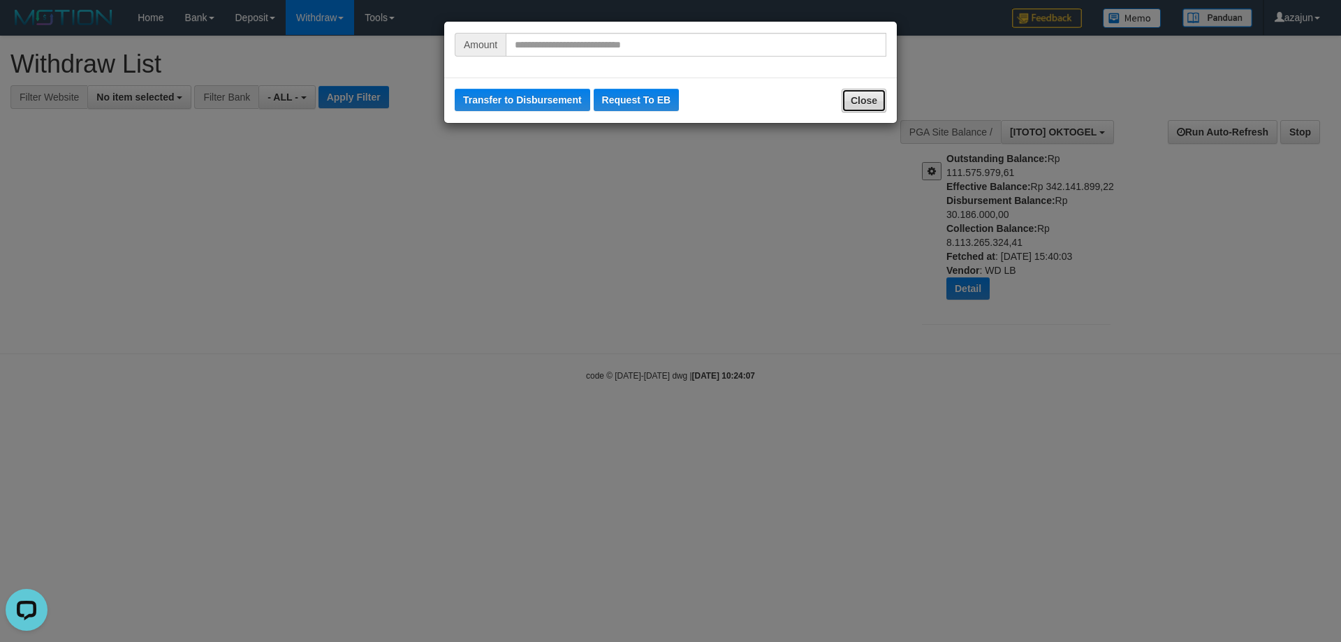
click at [857, 93] on button "Close" at bounding box center [864, 101] width 45 height 24
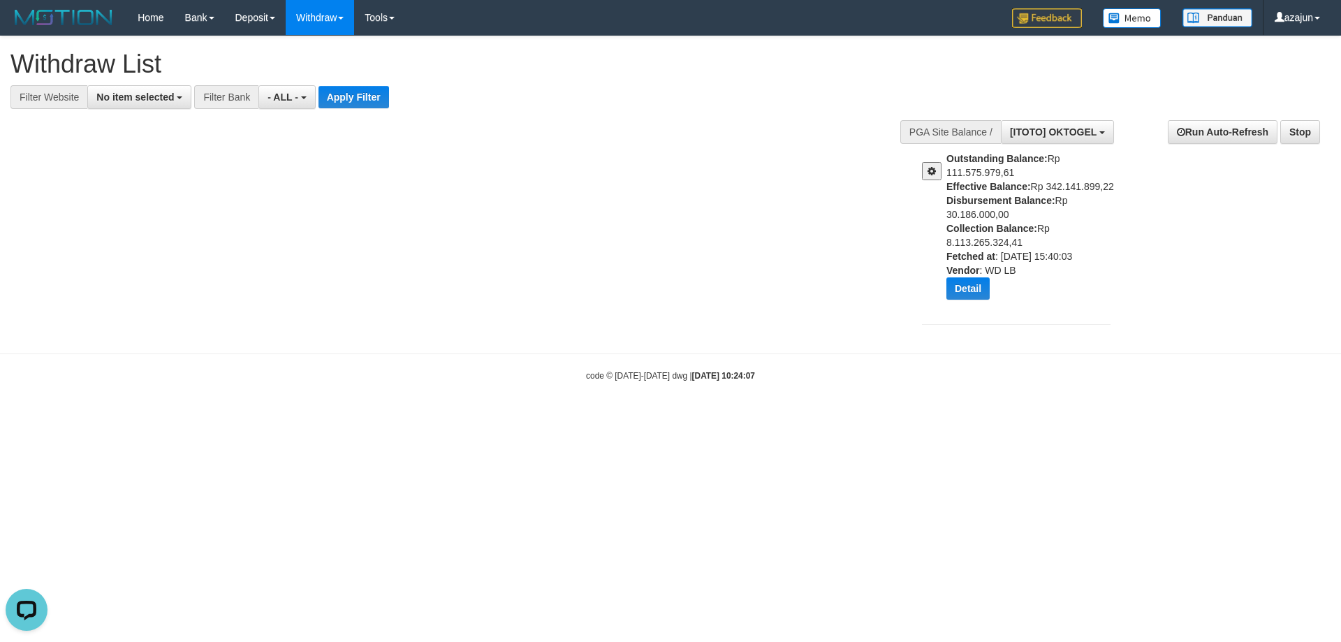
click at [932, 177] on button at bounding box center [932, 171] width 20 height 18
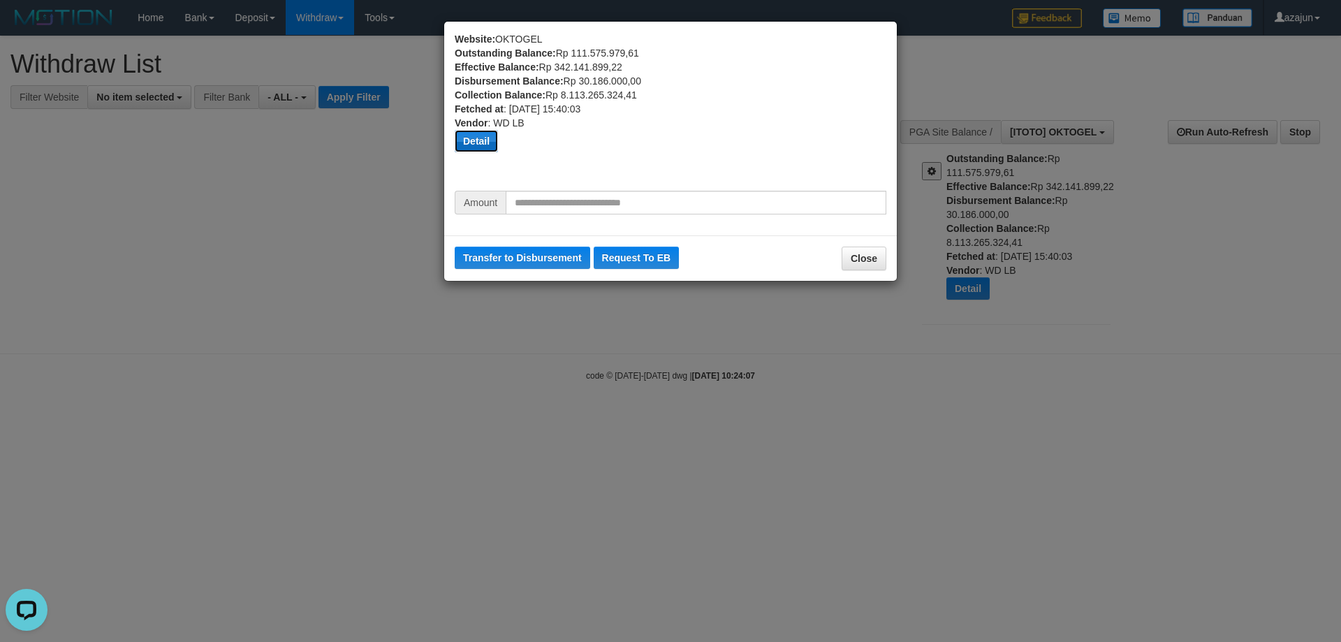
click at [484, 135] on button "Detail" at bounding box center [476, 141] width 43 height 22
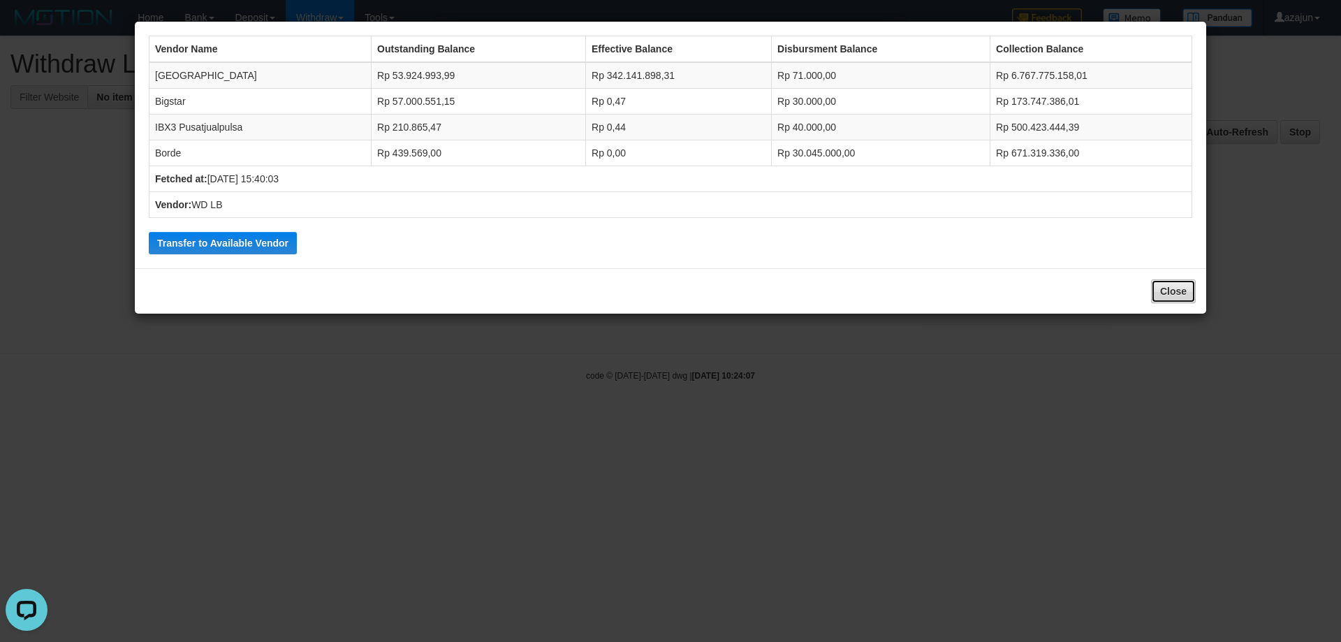
click at [1169, 289] on button "Close" at bounding box center [1173, 291] width 45 height 24
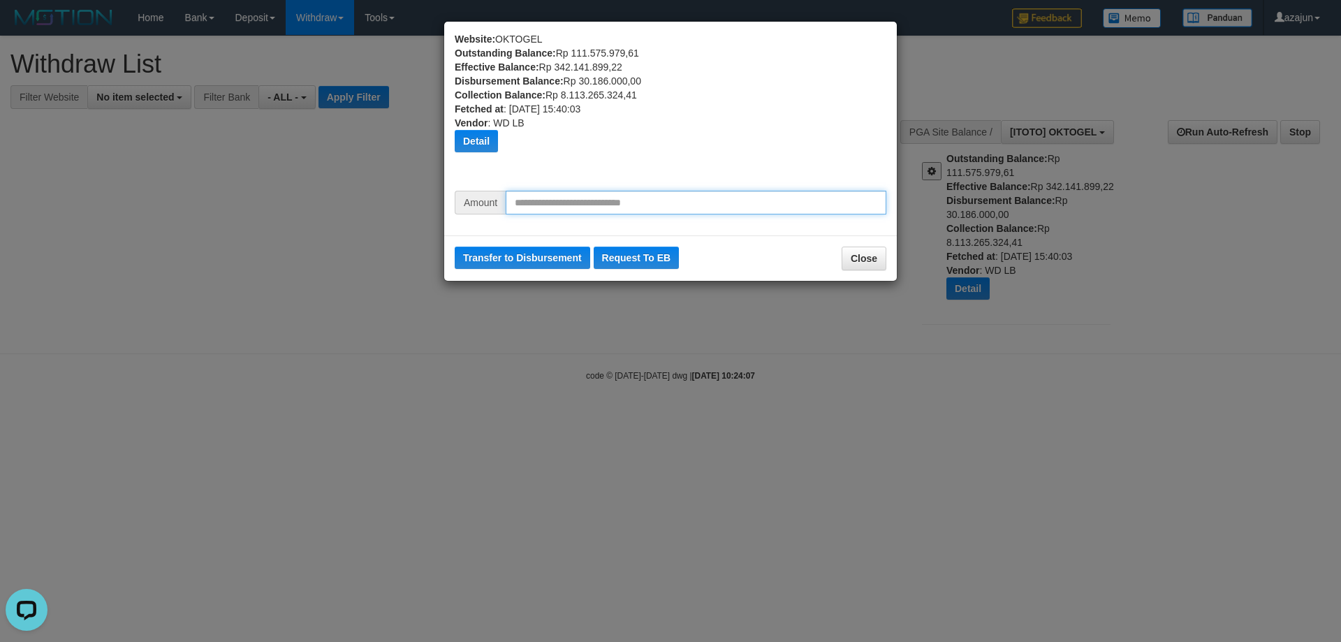
click at [643, 203] on input "text" at bounding box center [696, 203] width 381 height 24
type input "********"
drag, startPoint x: 525, startPoint y: 203, endPoint x: 542, endPoint y: 214, distance: 20.4
click at [542, 214] on input "********" at bounding box center [696, 203] width 381 height 24
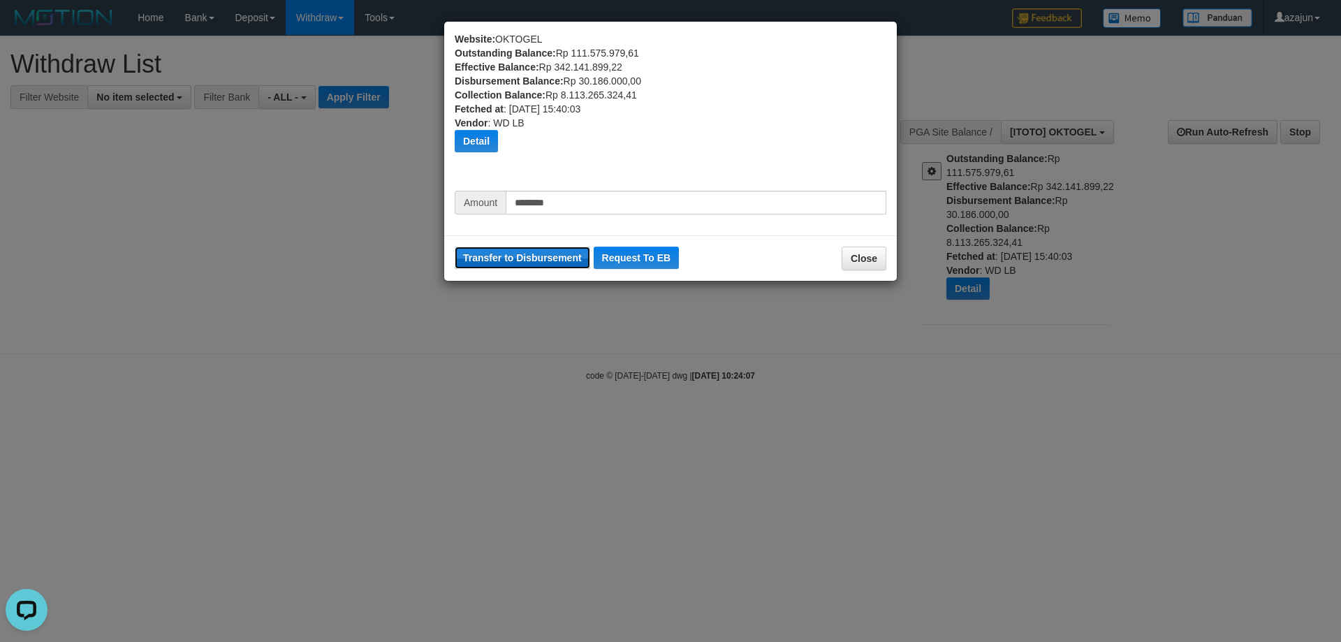
click at [538, 254] on button "Transfer to Disbursement" at bounding box center [522, 258] width 135 height 22
